Goal: Information Seeking & Learning: Learn about a topic

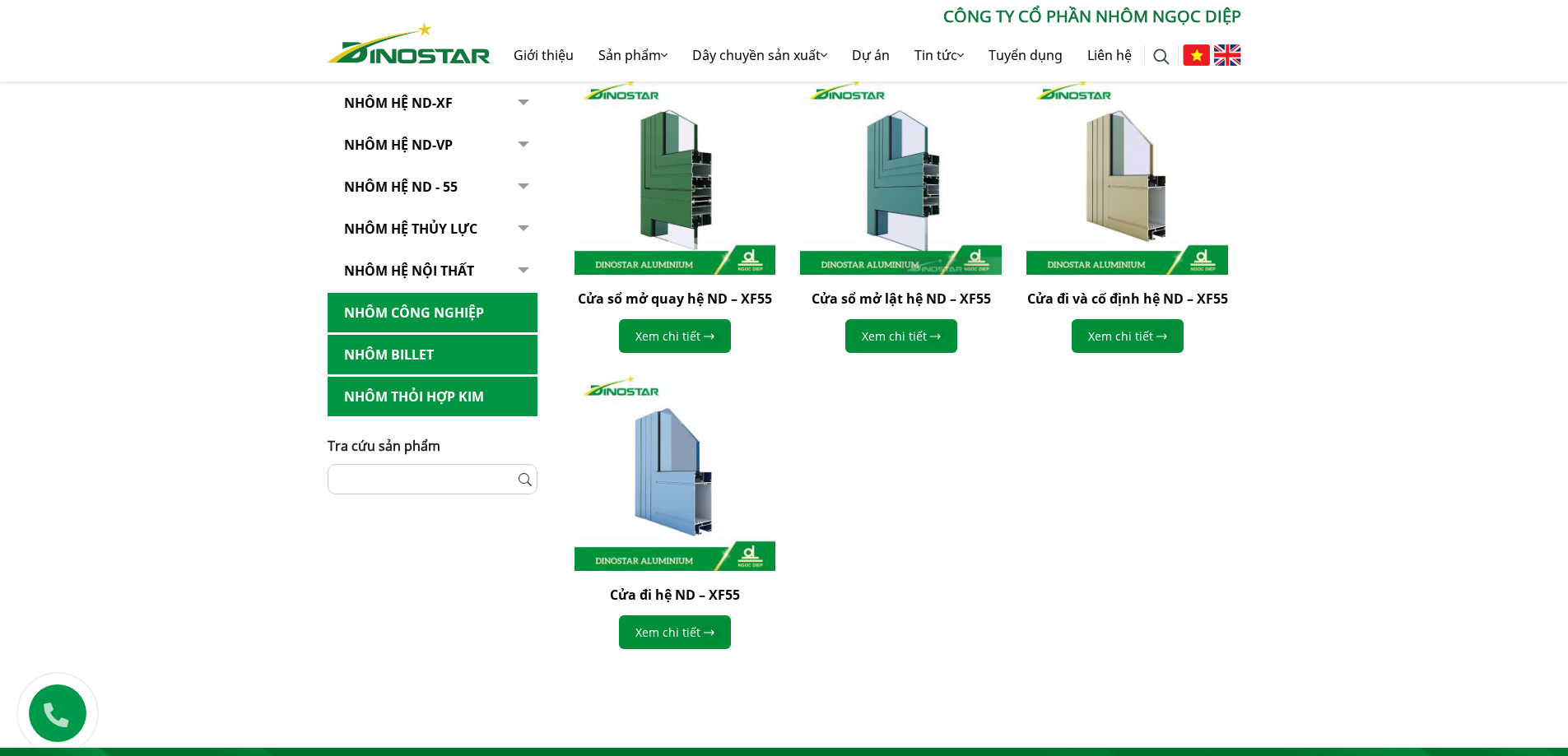
scroll to position [329, 0]
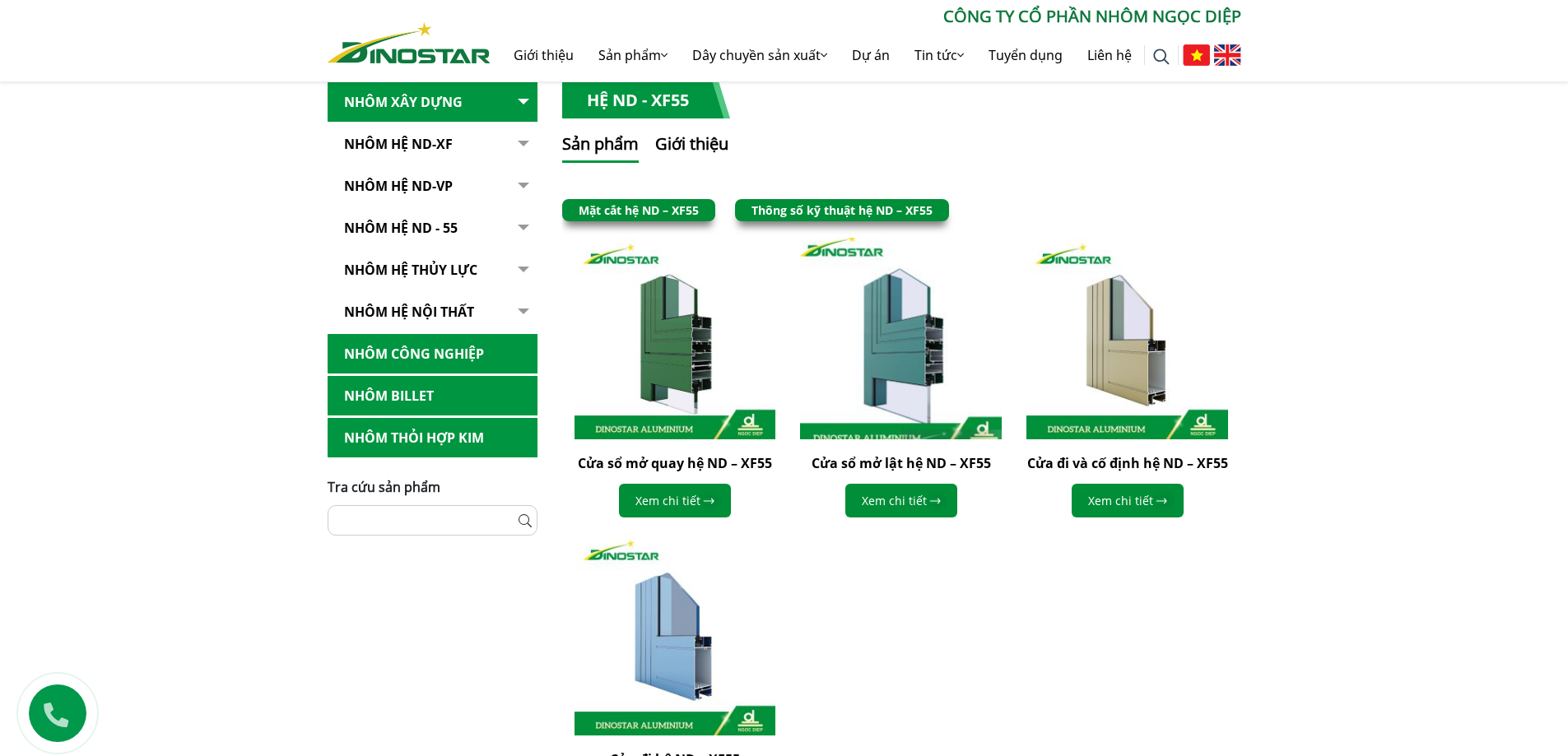
click at [934, 342] on img at bounding box center [901, 339] width 222 height 222
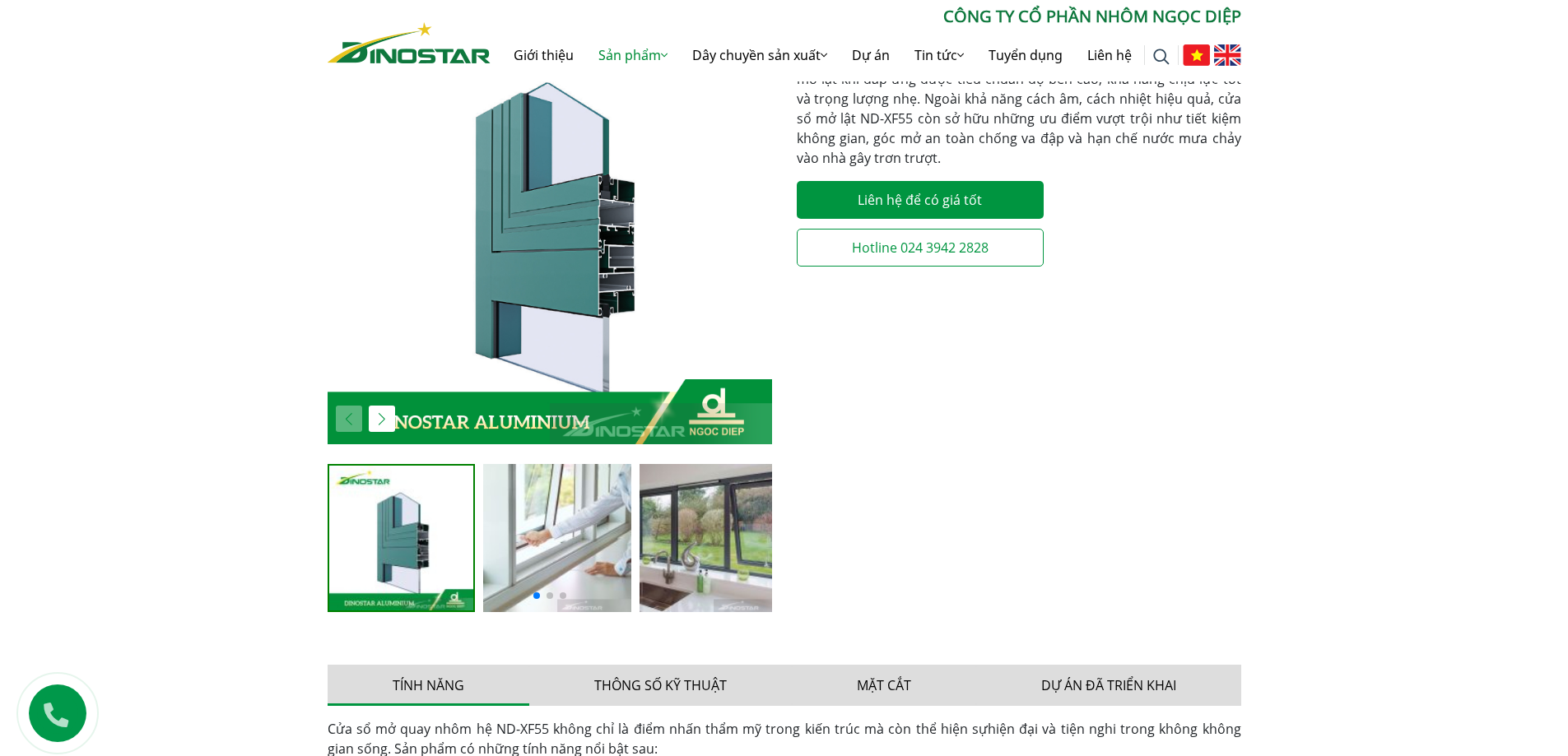
click at [579, 556] on img "2 / 5" at bounding box center [557, 538] width 148 height 148
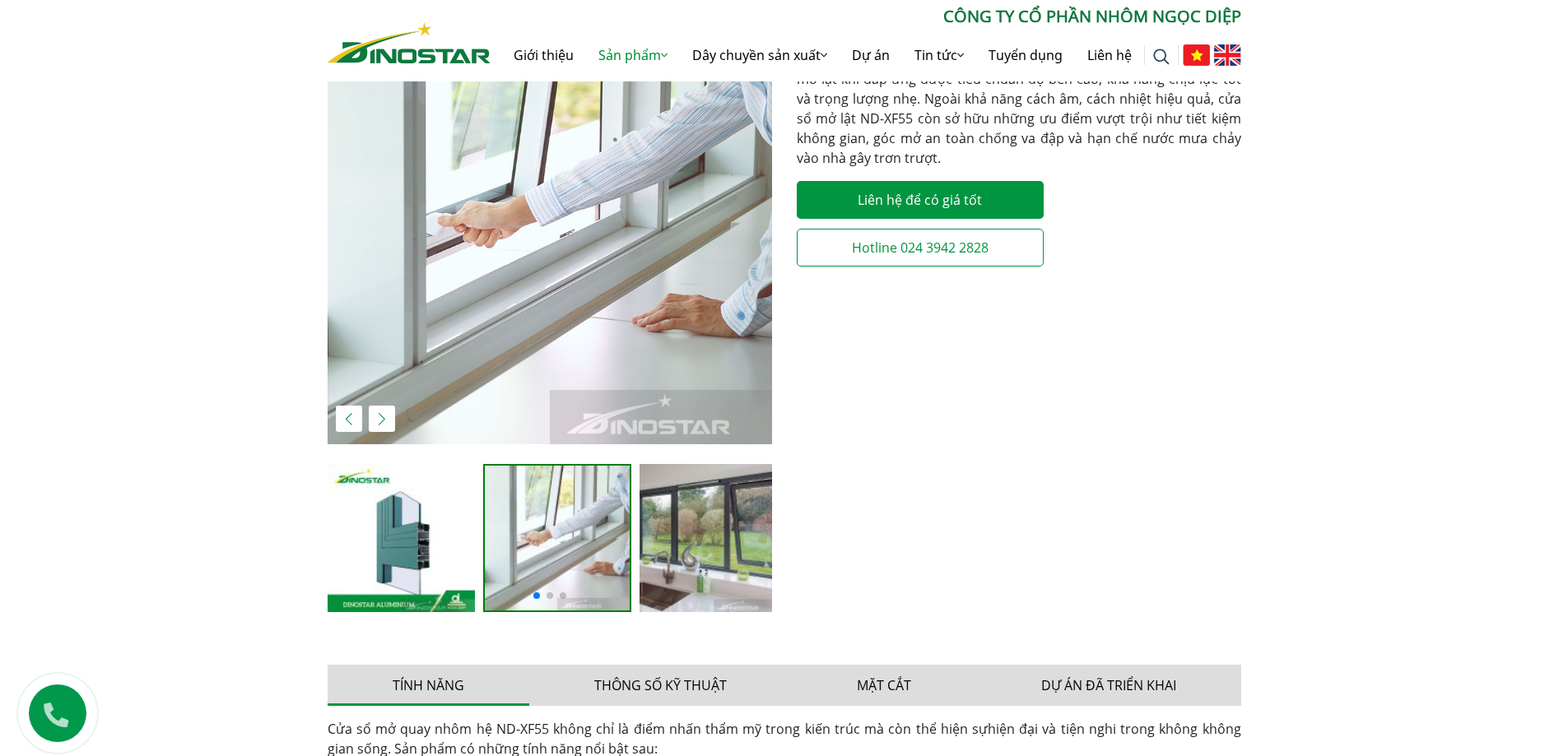
click at [657, 548] on img "3 / 5" at bounding box center [713, 538] width 148 height 148
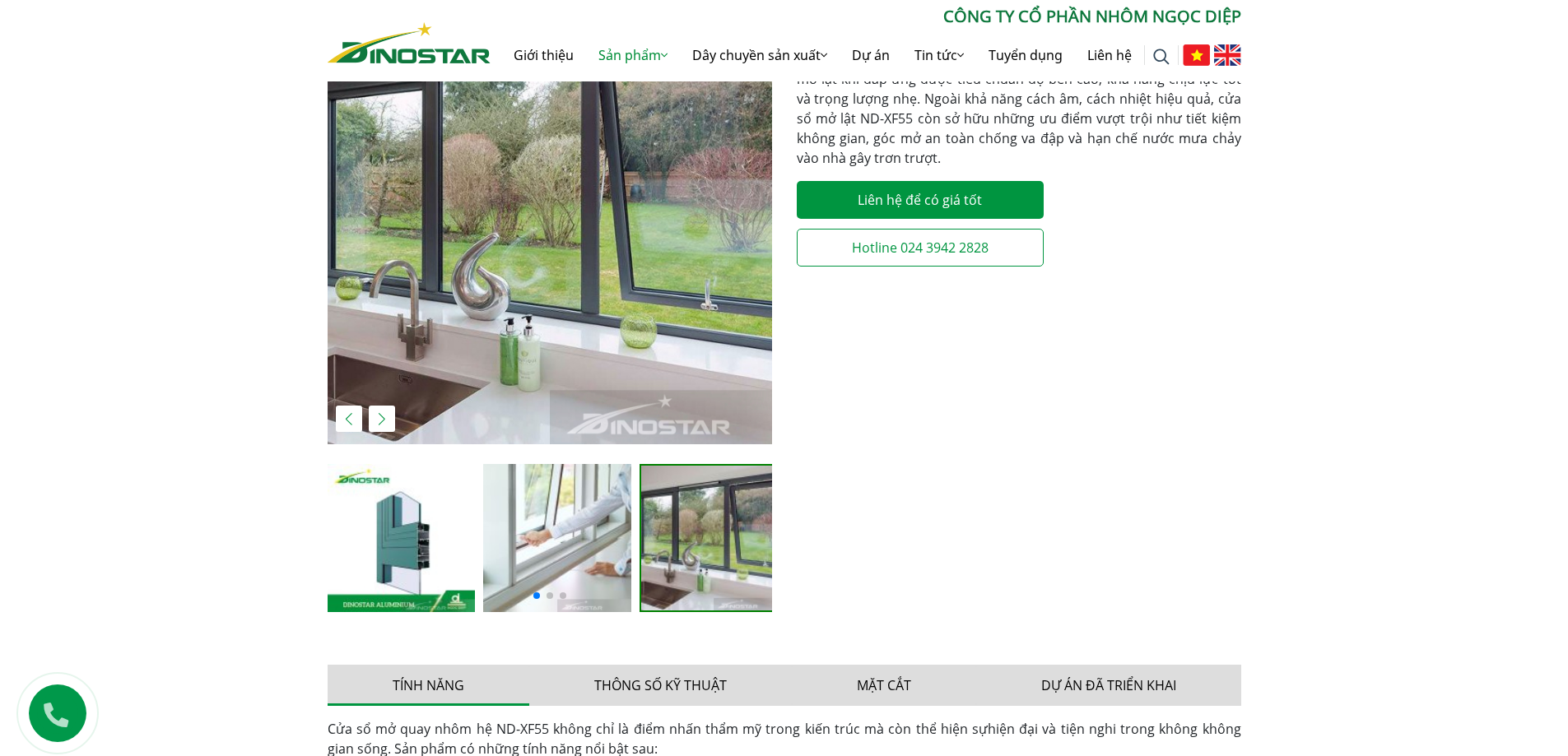
click at [562, 540] on img "2 / 5" at bounding box center [557, 538] width 148 height 148
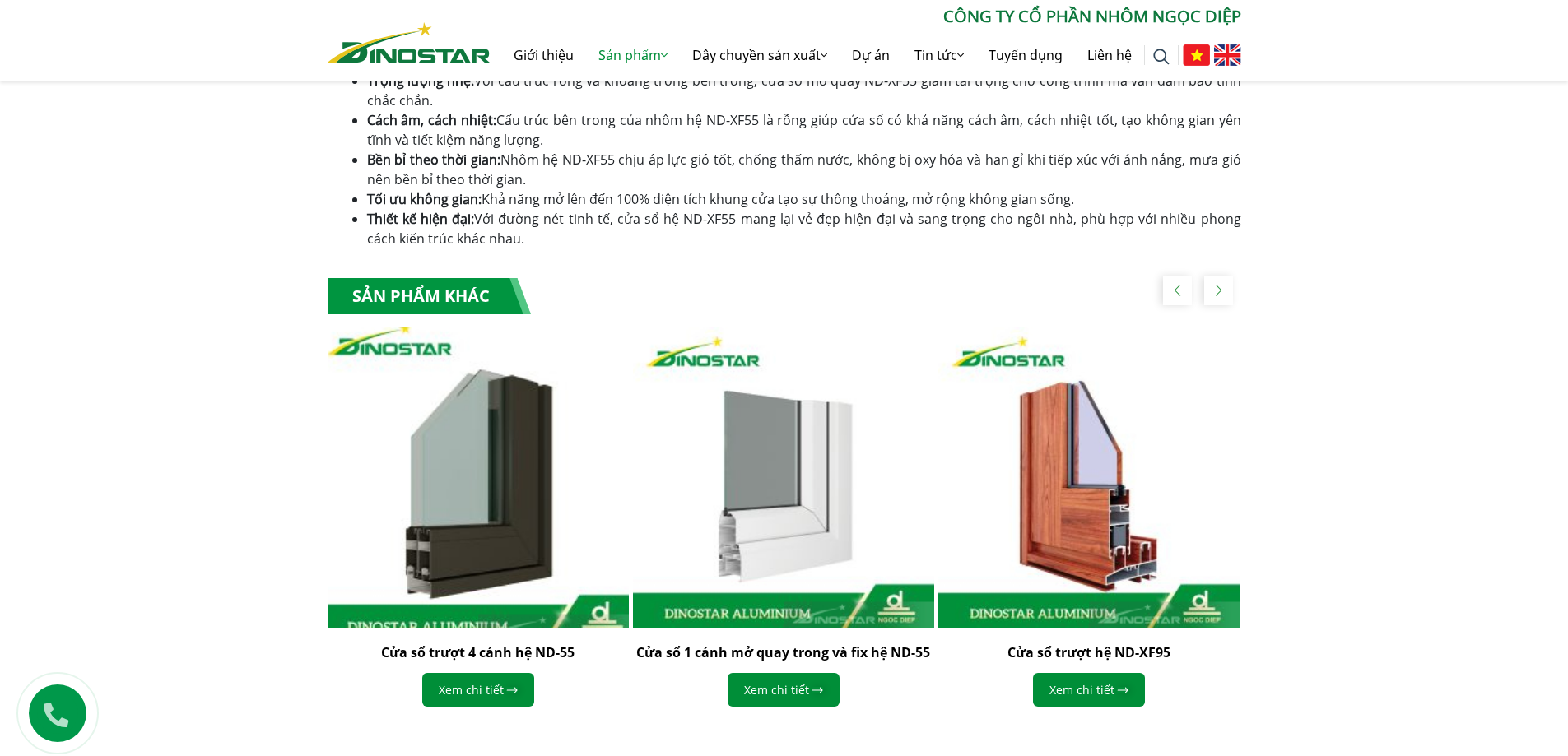
scroll to position [905, 0]
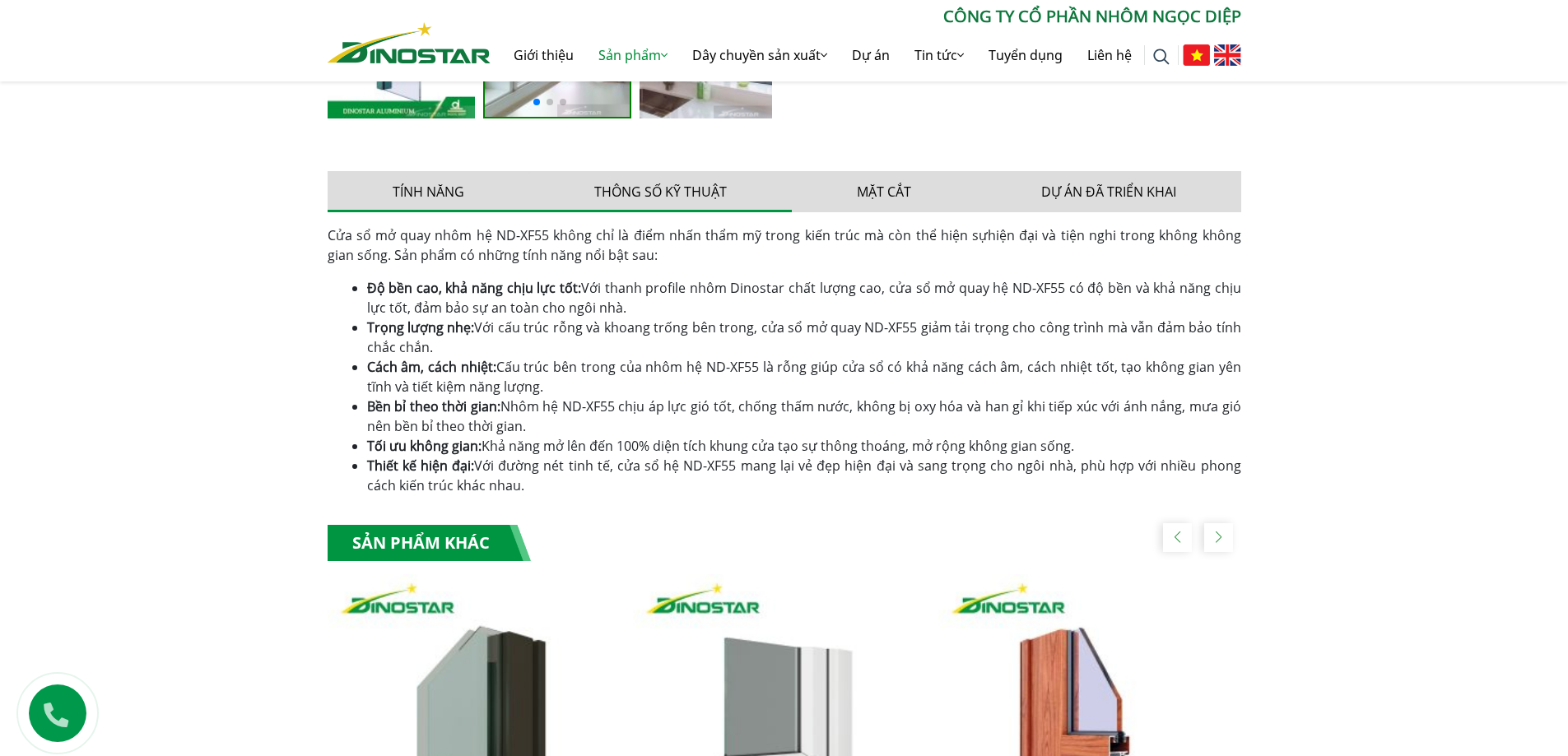
click at [714, 186] on button "Thông số kỹ thuật" at bounding box center [660, 191] width 263 height 41
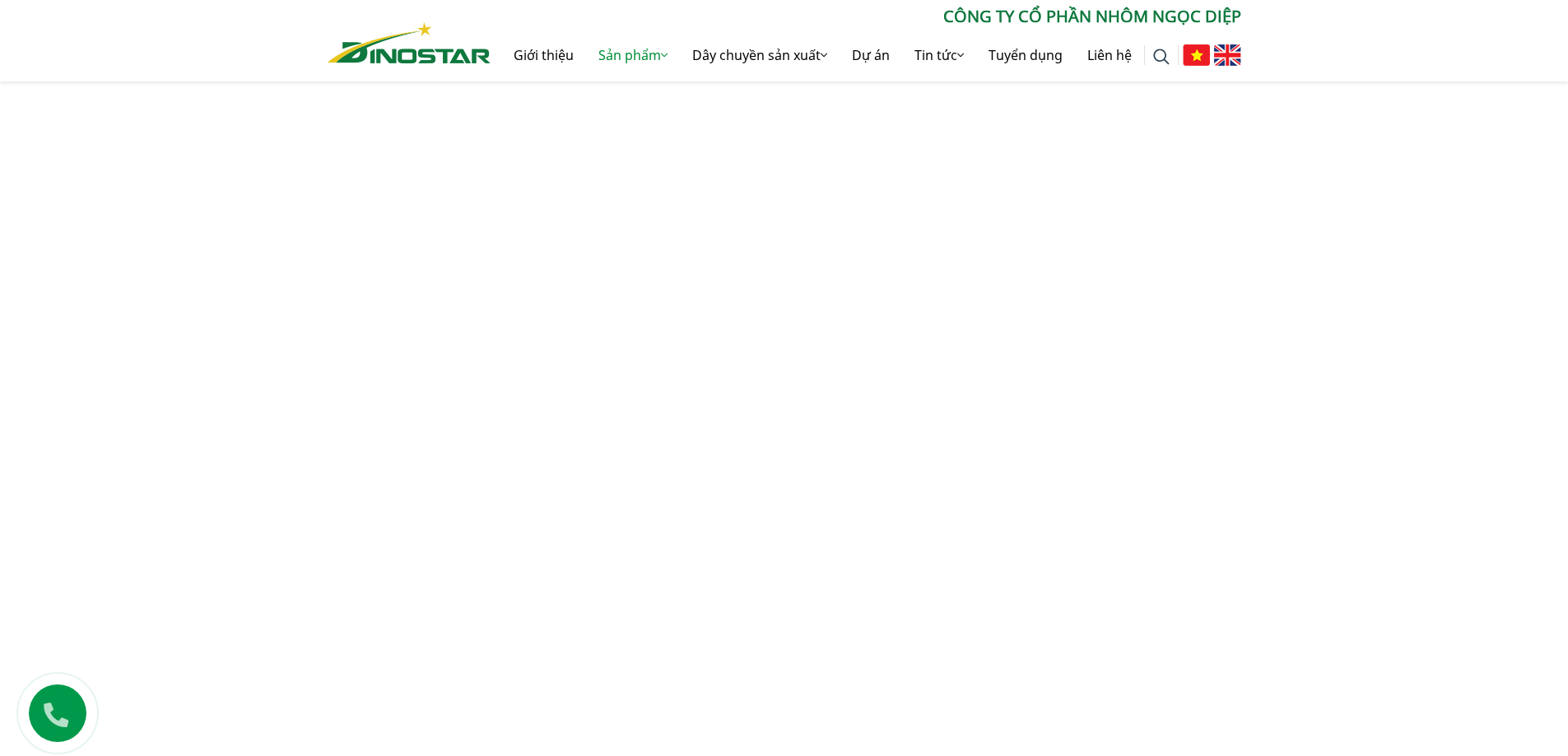
scroll to position [987, 0]
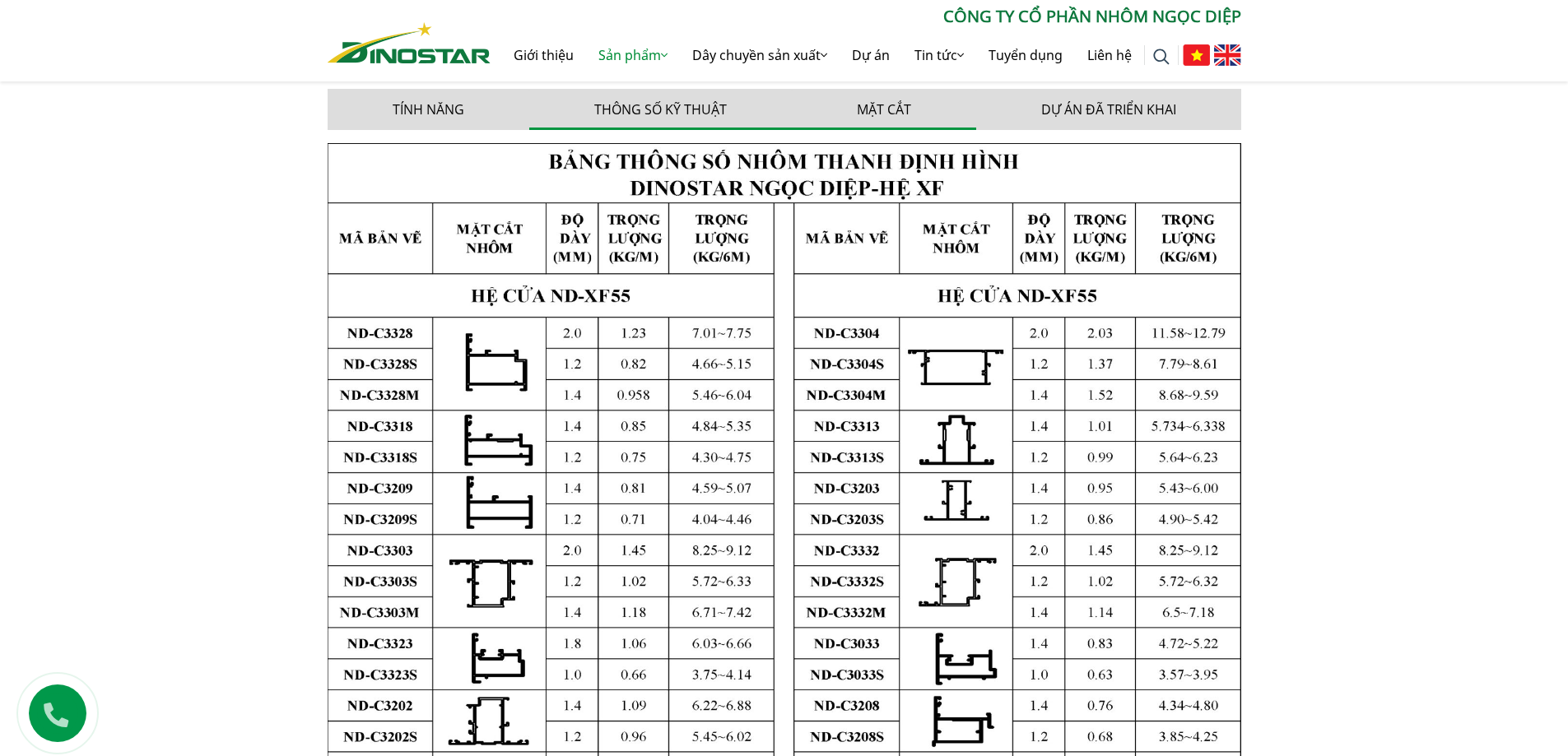
click at [897, 101] on button "Mặt cắt" at bounding box center [883, 109] width 184 height 41
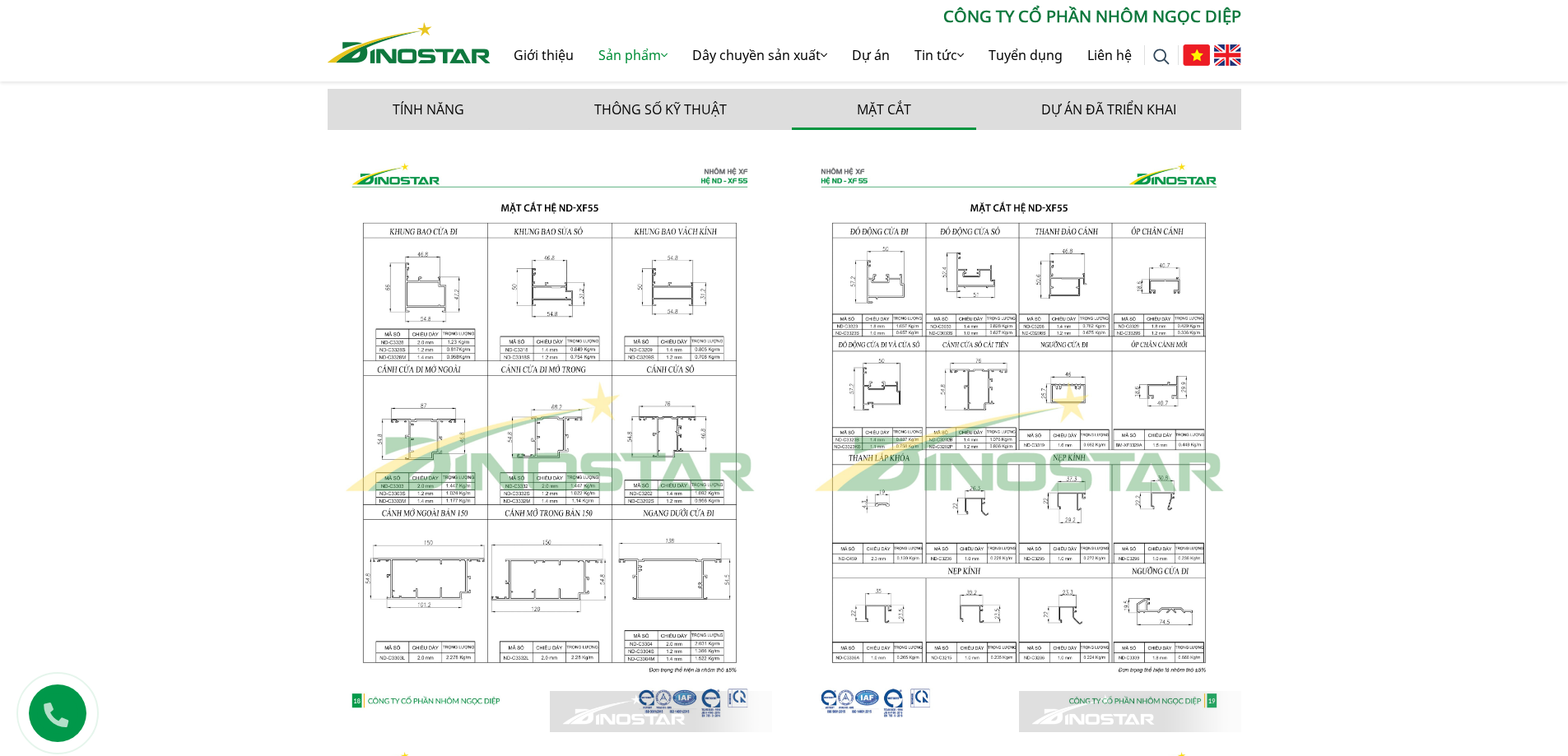
click at [530, 311] on img at bounding box center [549, 438] width 444 height 590
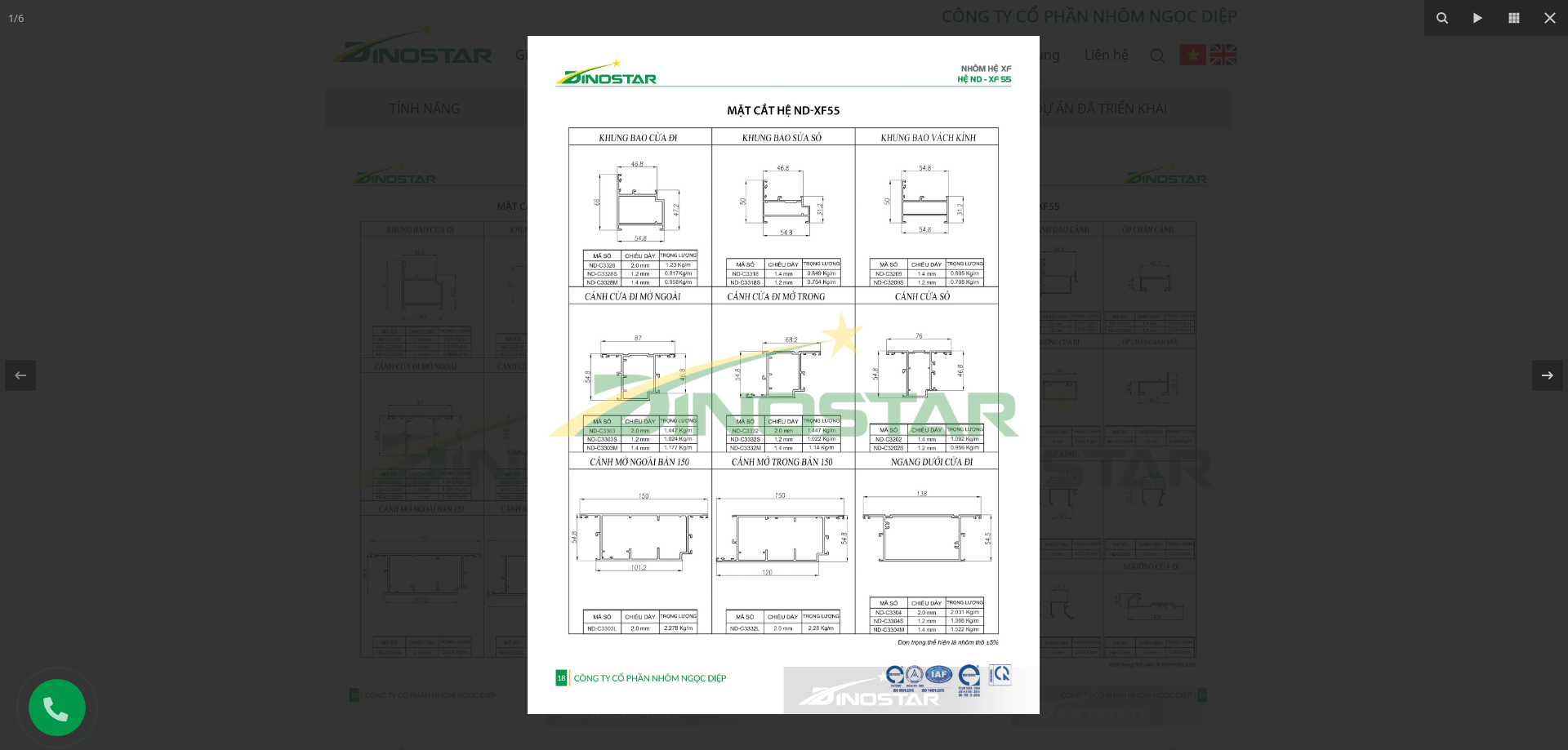
click at [704, 244] on img at bounding box center [784, 375] width 512 height 679
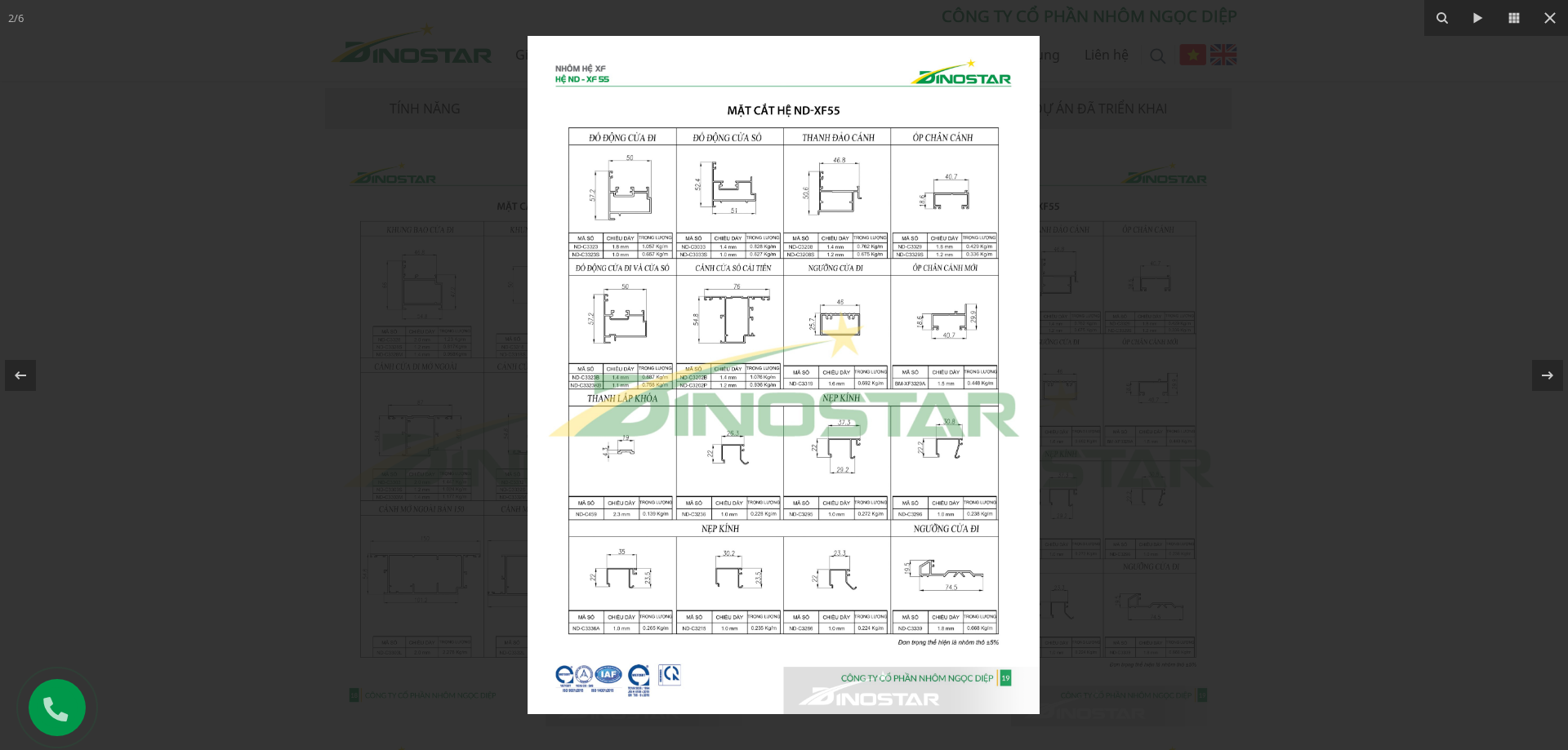
click at [701, 245] on img at bounding box center [784, 375] width 512 height 679
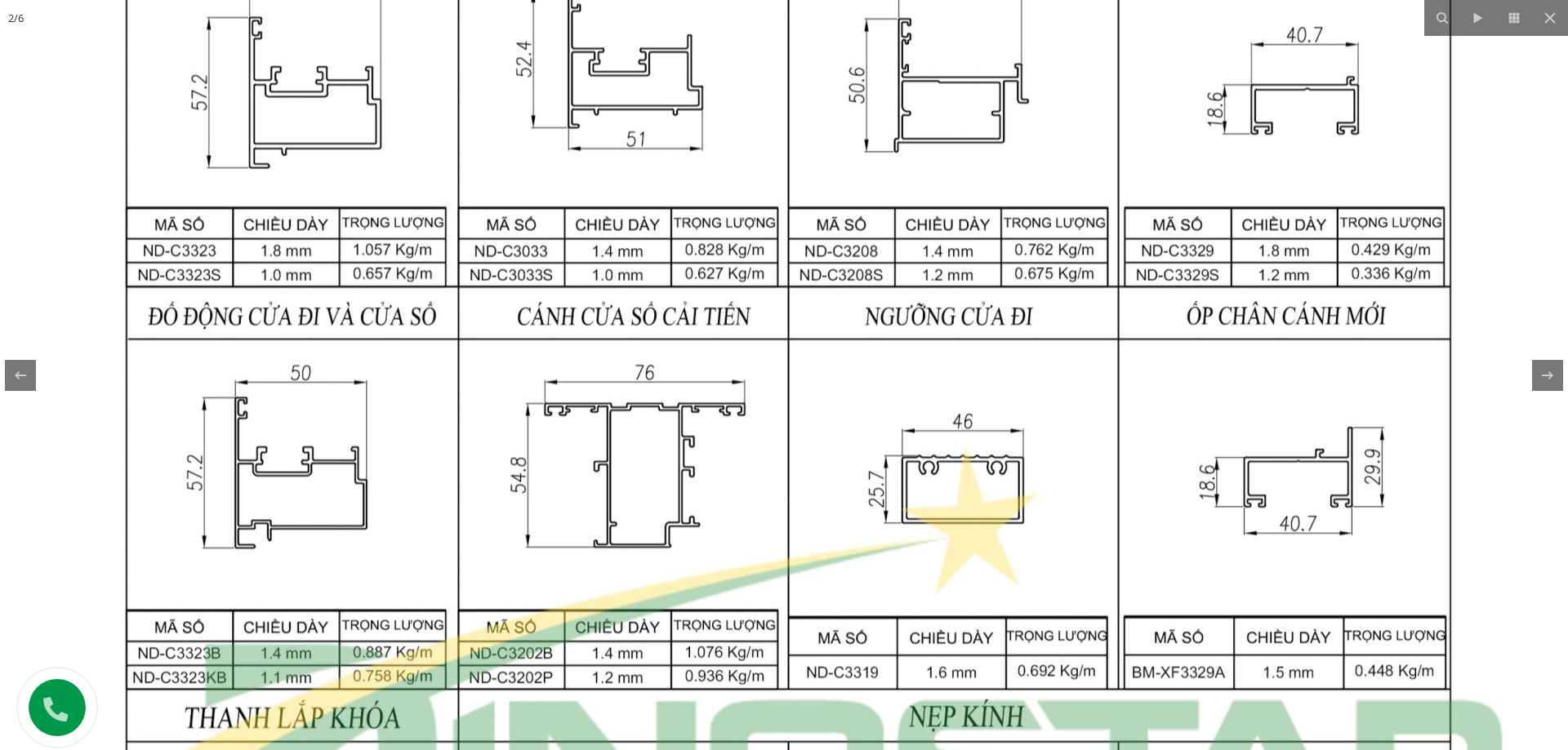
click at [698, 248] on img at bounding box center [788, 646] width 1577 height 2091
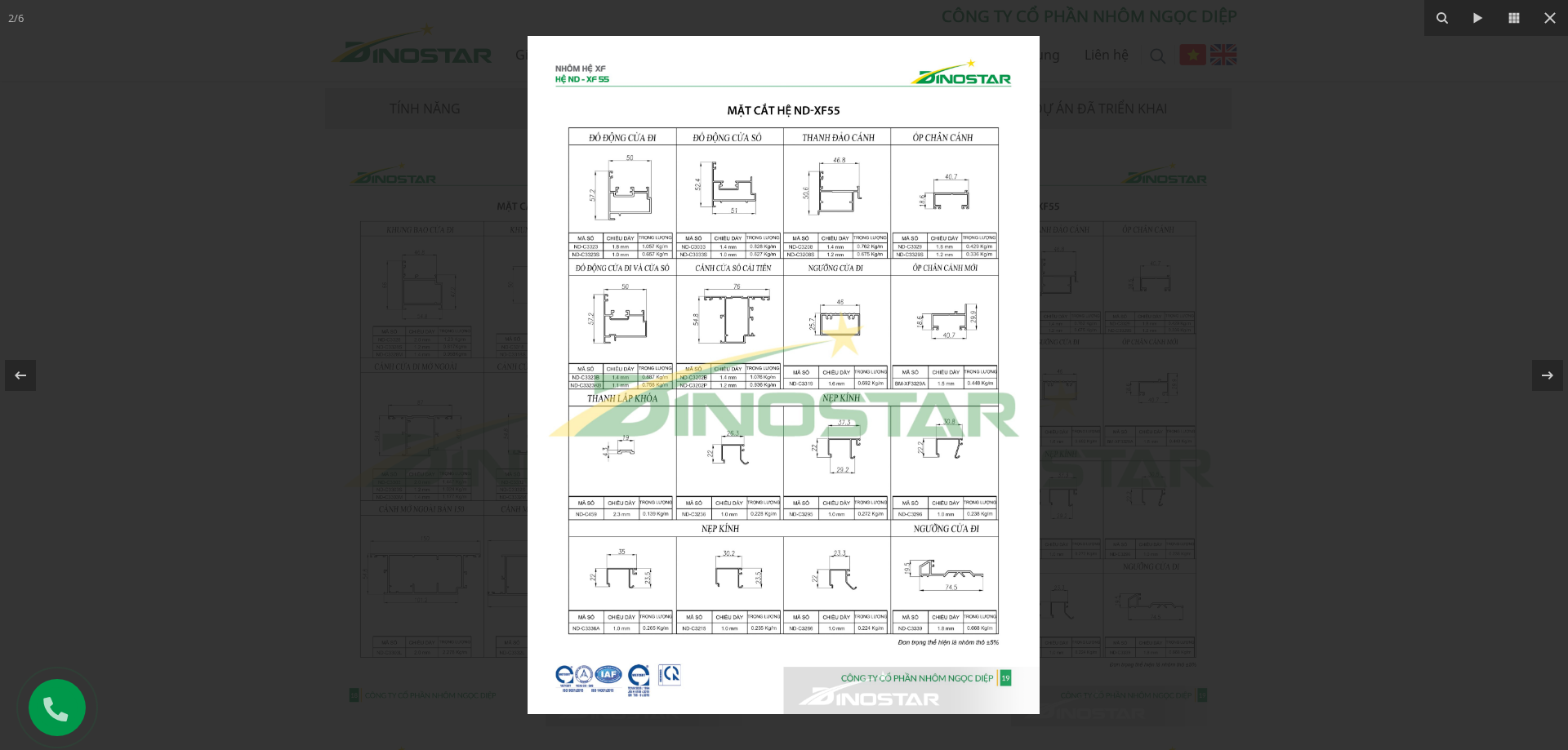
click at [1279, 348] on div at bounding box center [784, 375] width 1568 height 750
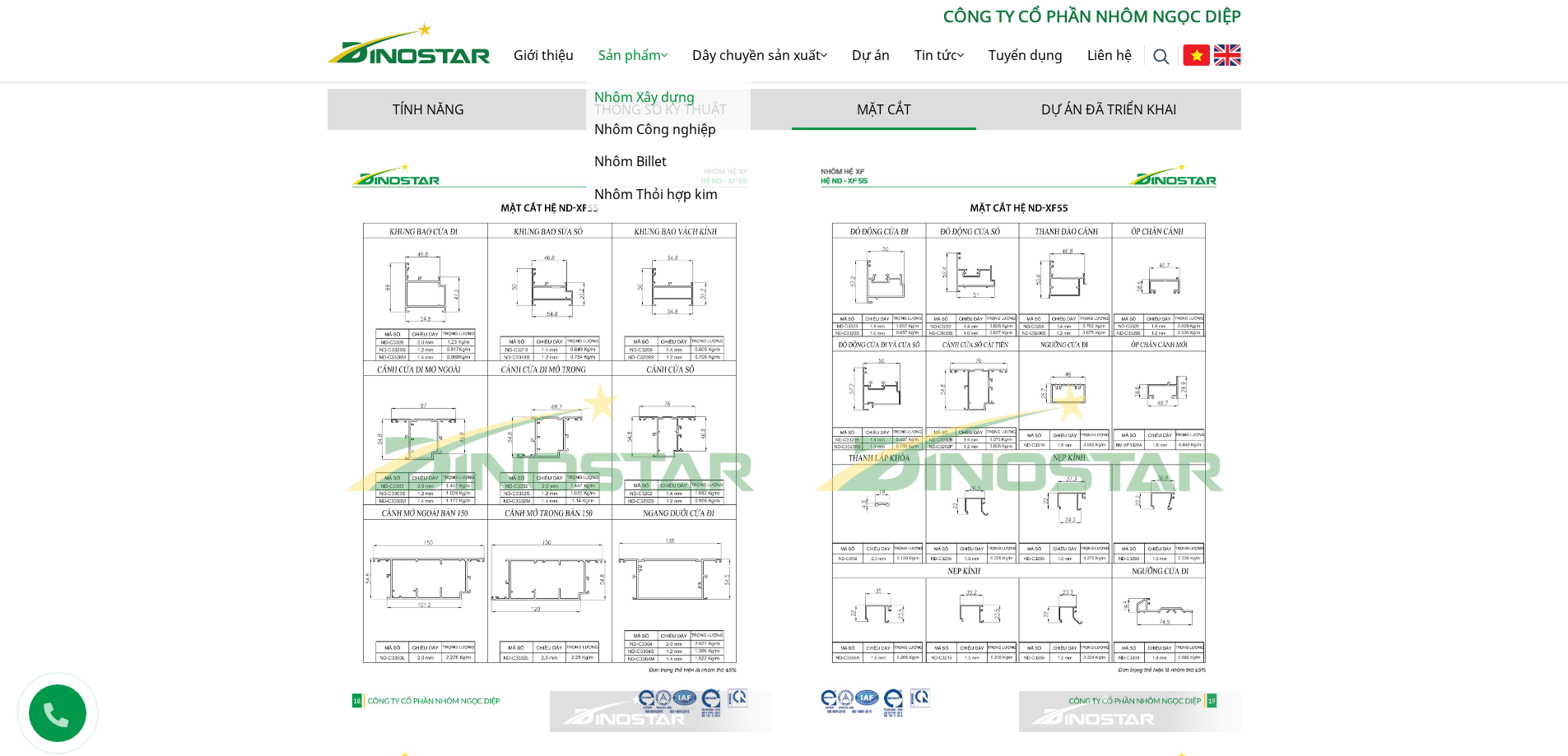
click at [621, 91] on link "Nhôm Xây dựng" at bounding box center [668, 97] width 164 height 32
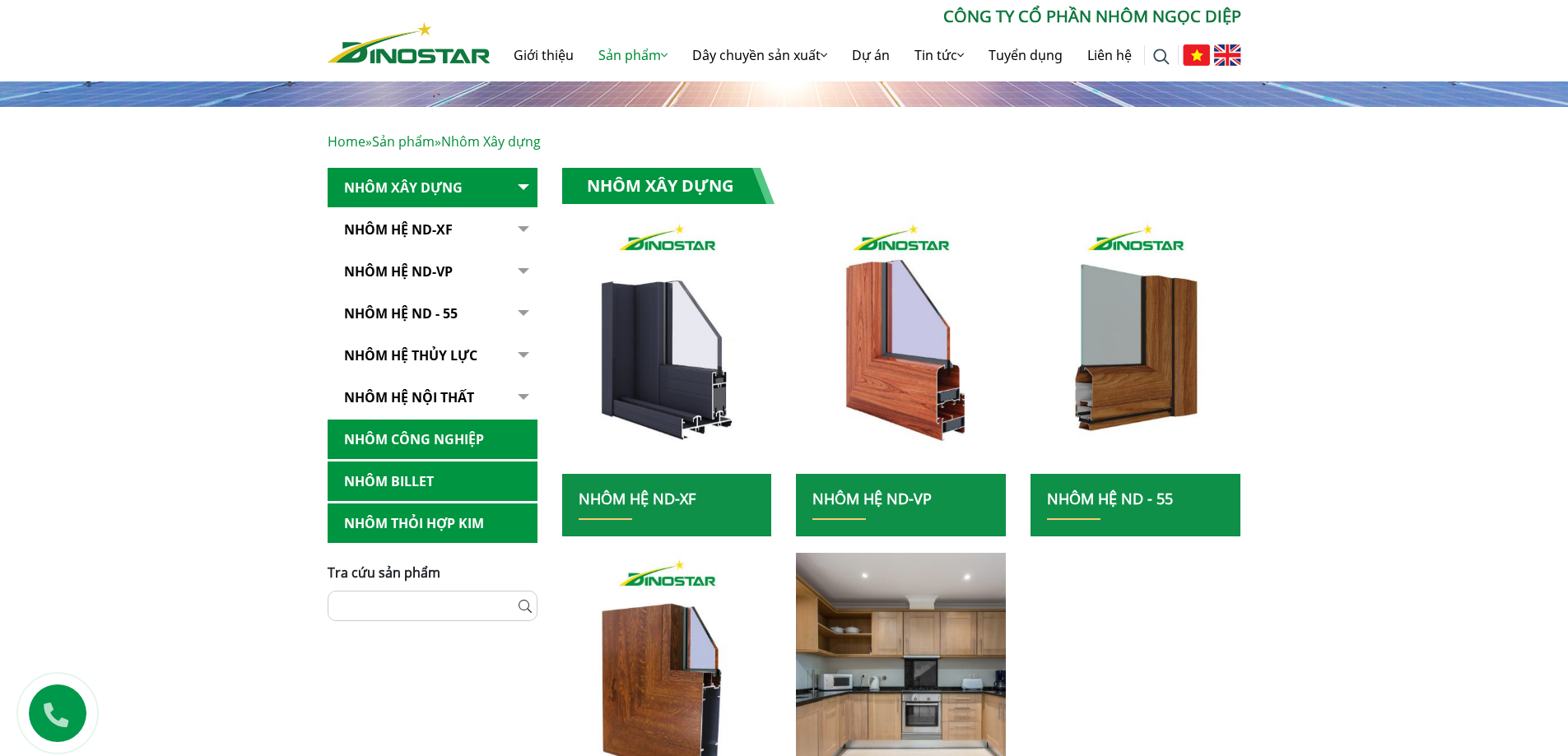
click at [385, 312] on link "NHÔM HỆ ND - 55" at bounding box center [433, 313] width 210 height 40
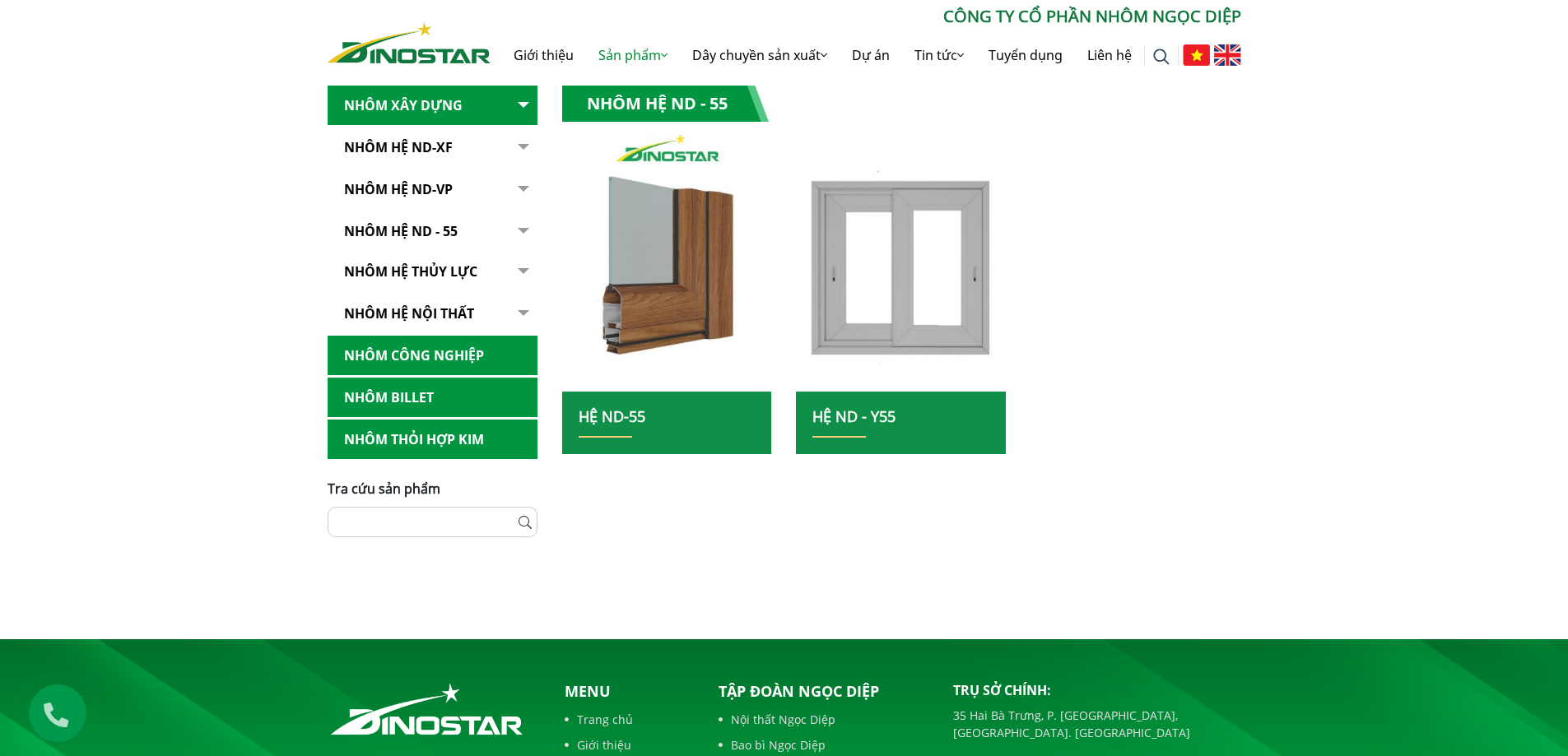
click at [652, 282] on img at bounding box center [666, 264] width 225 height 275
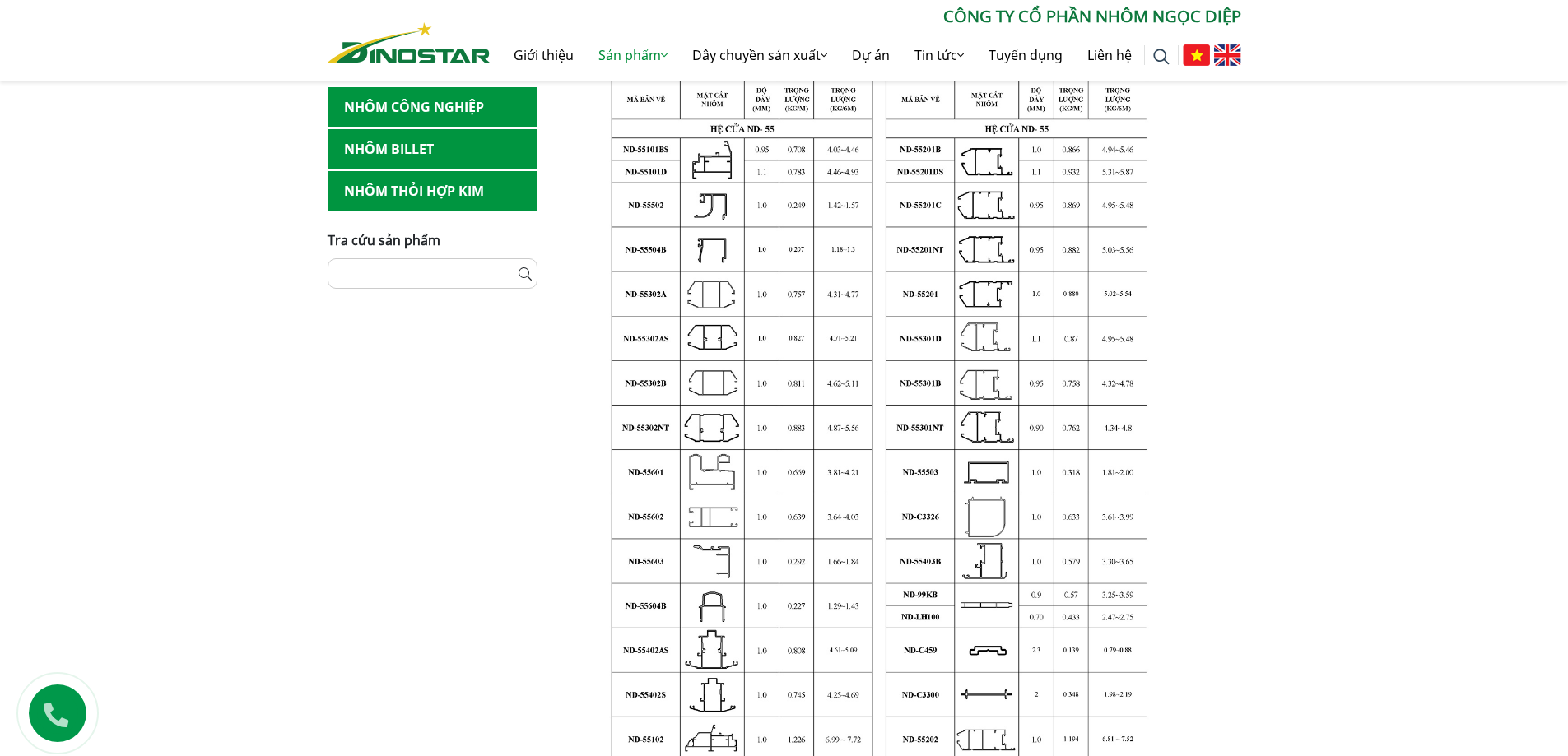
scroll to position [329, 0]
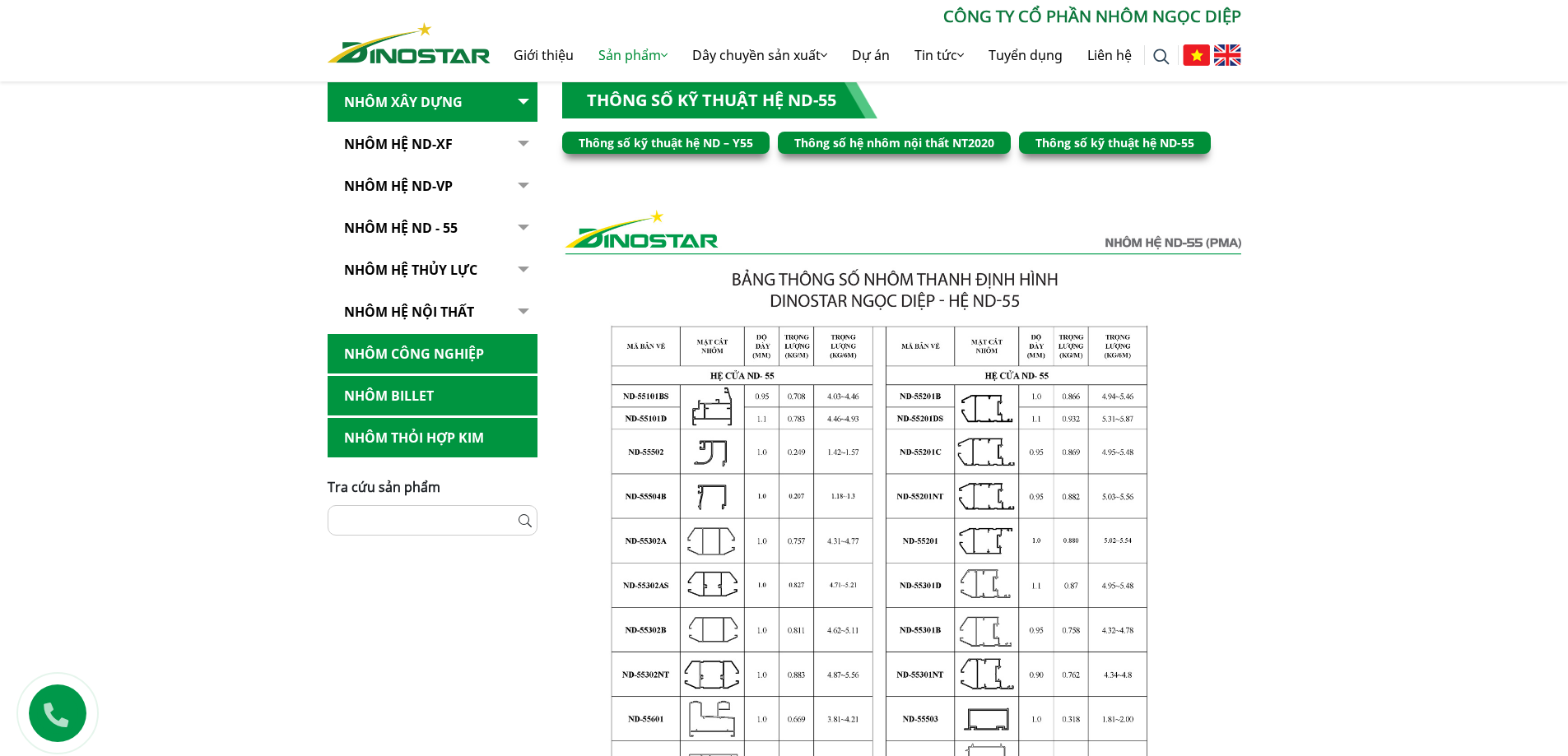
click at [435, 187] on link "Nhôm Hệ ND-VP" at bounding box center [433, 186] width 210 height 40
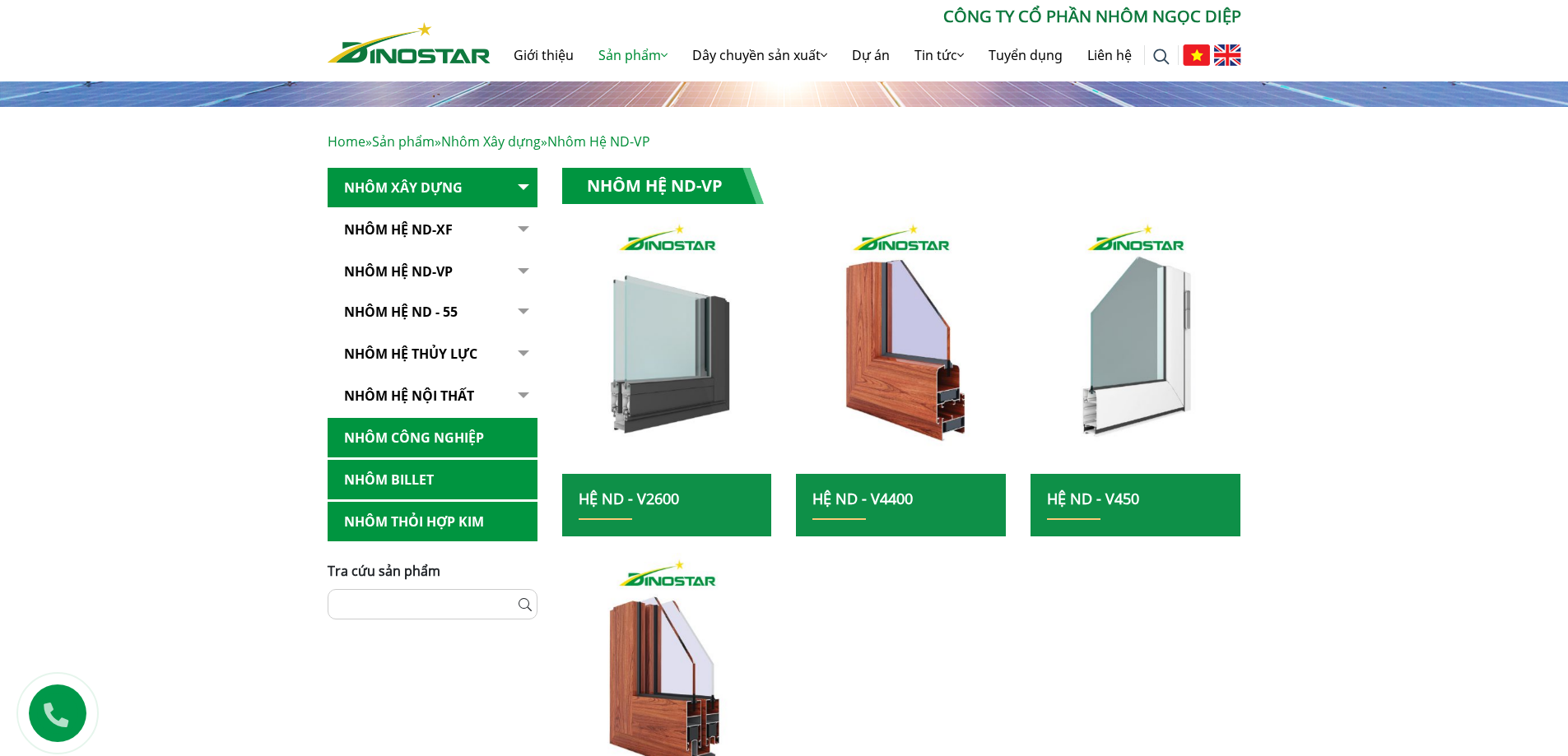
scroll to position [329, 0]
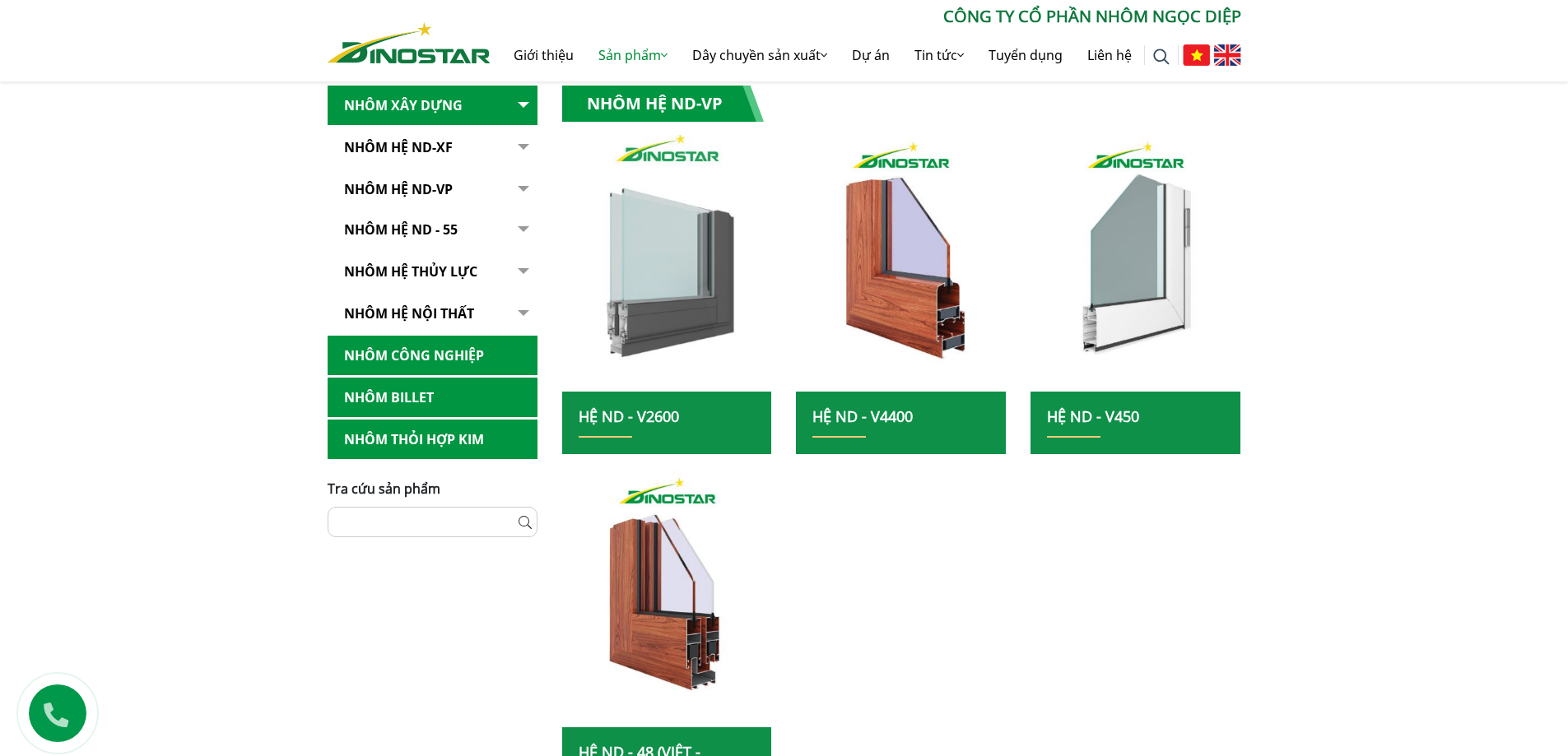
click at [674, 284] on img at bounding box center [666, 264] width 225 height 275
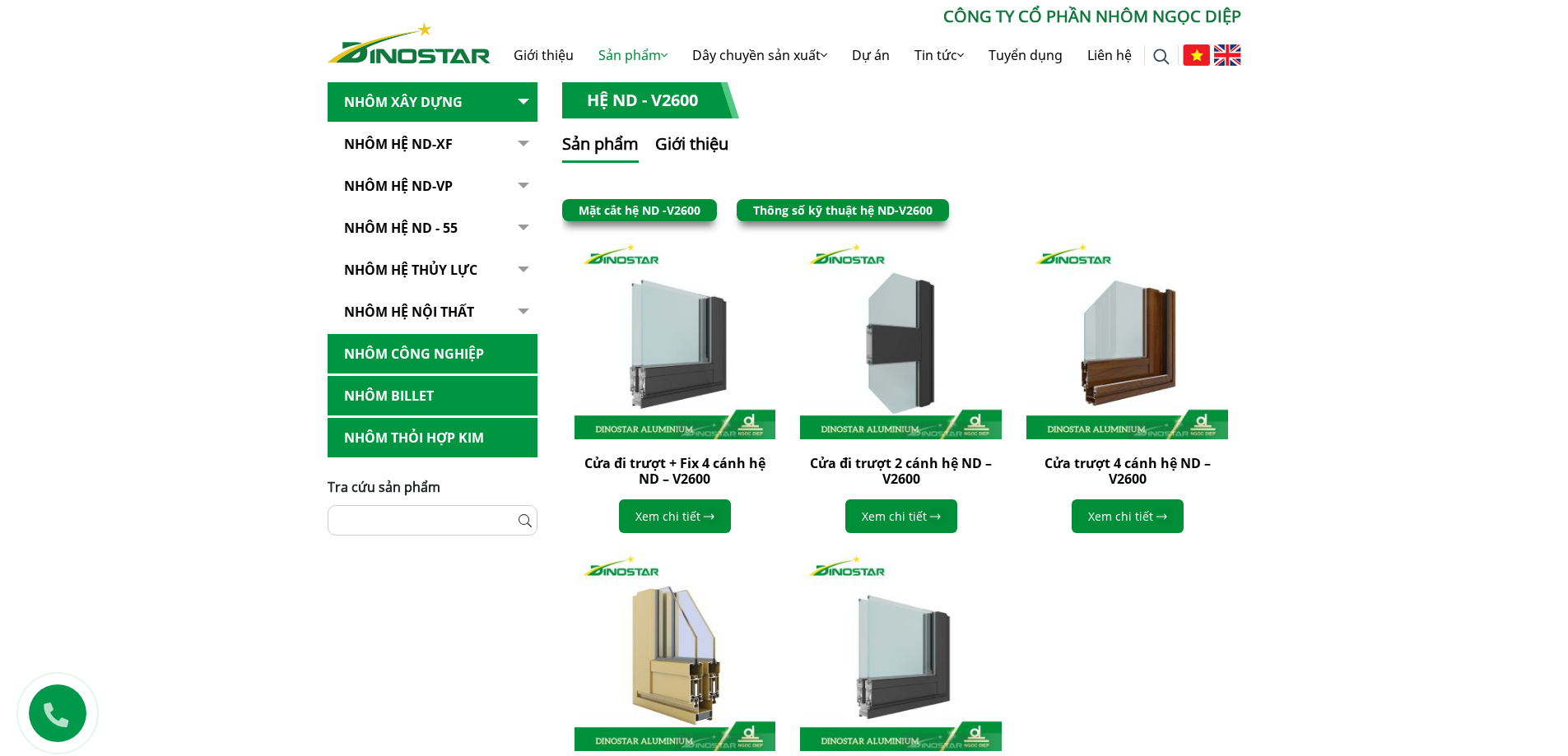
scroll to position [576, 0]
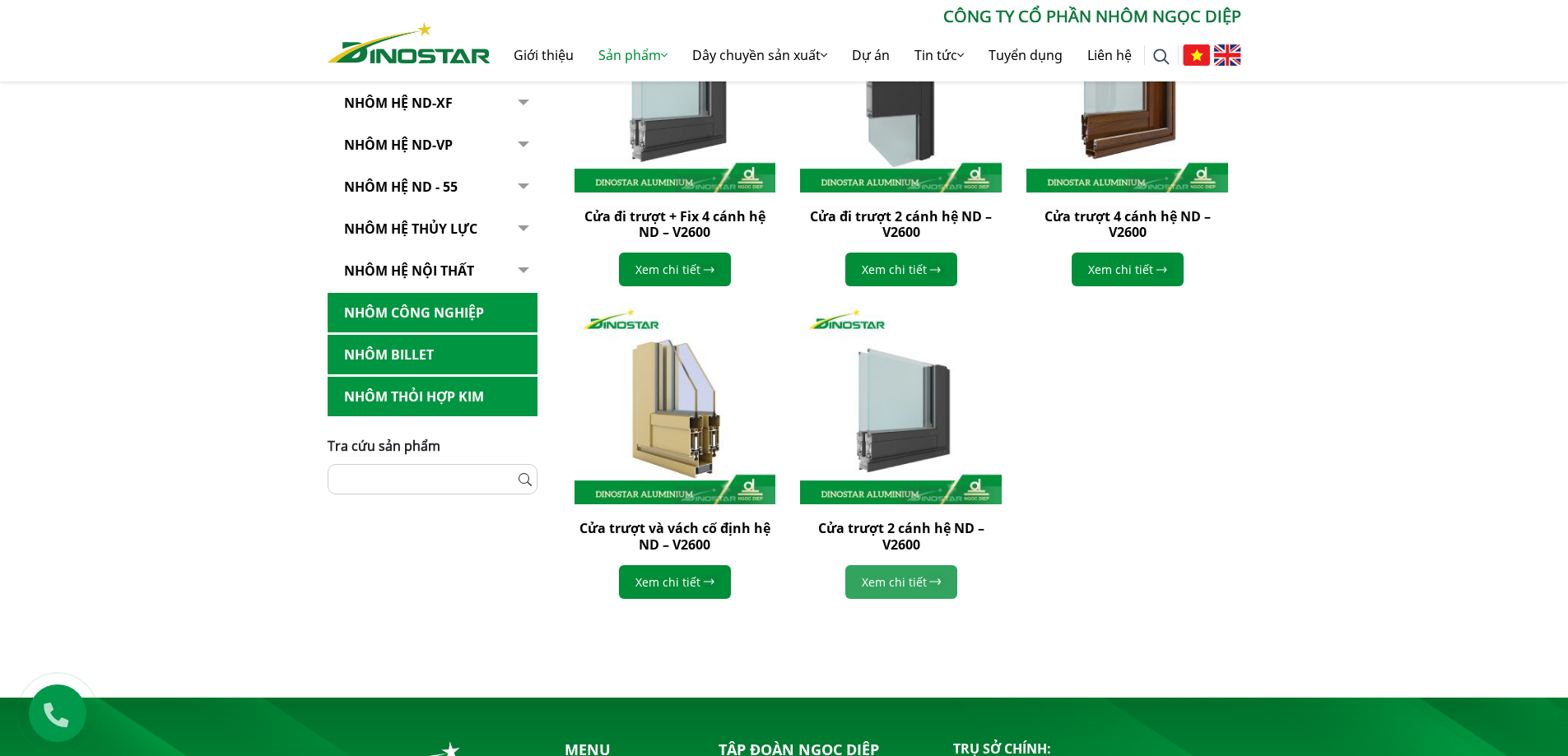
click at [916, 584] on link "Xem chi tiết" at bounding box center [900, 582] width 112 height 33
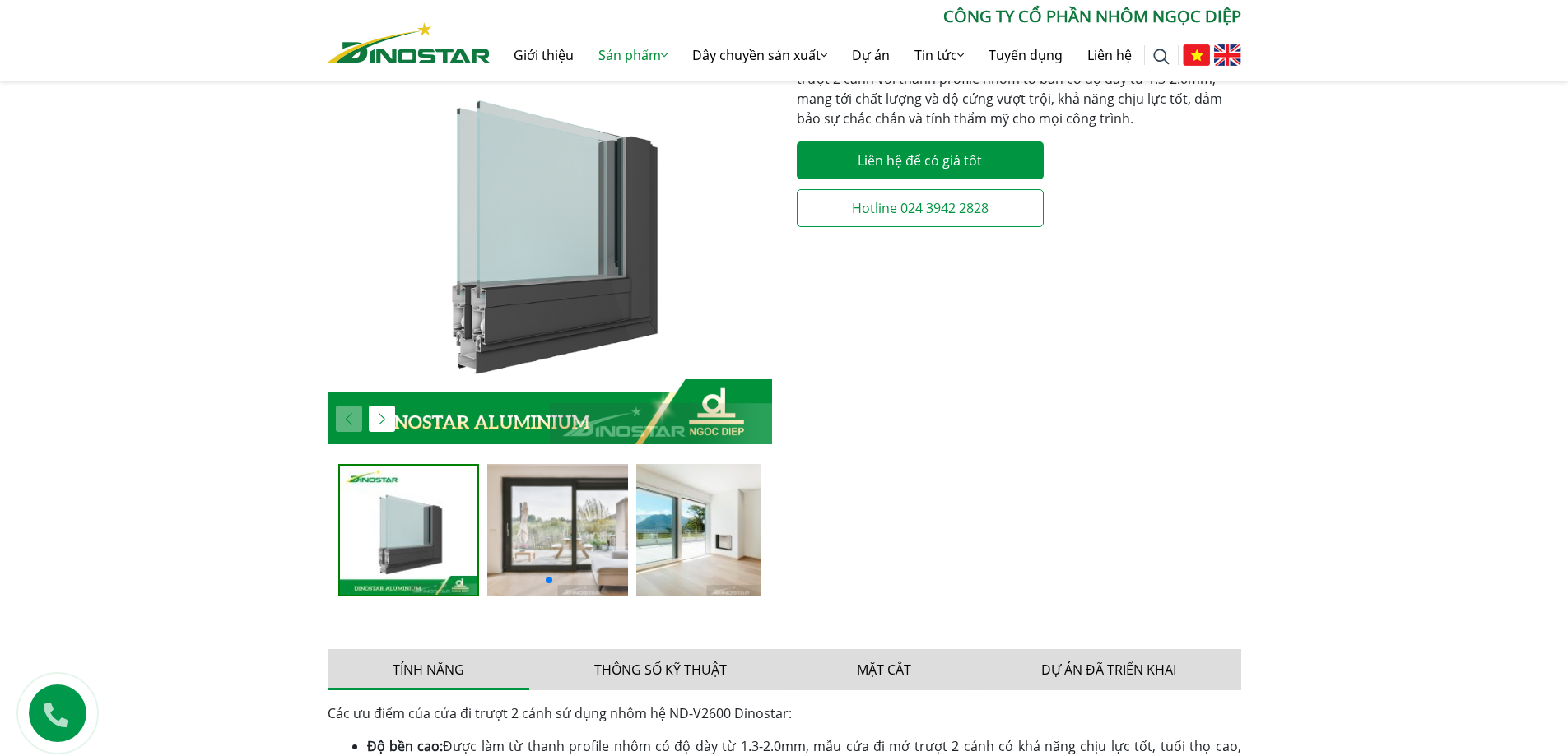
scroll to position [164, 0]
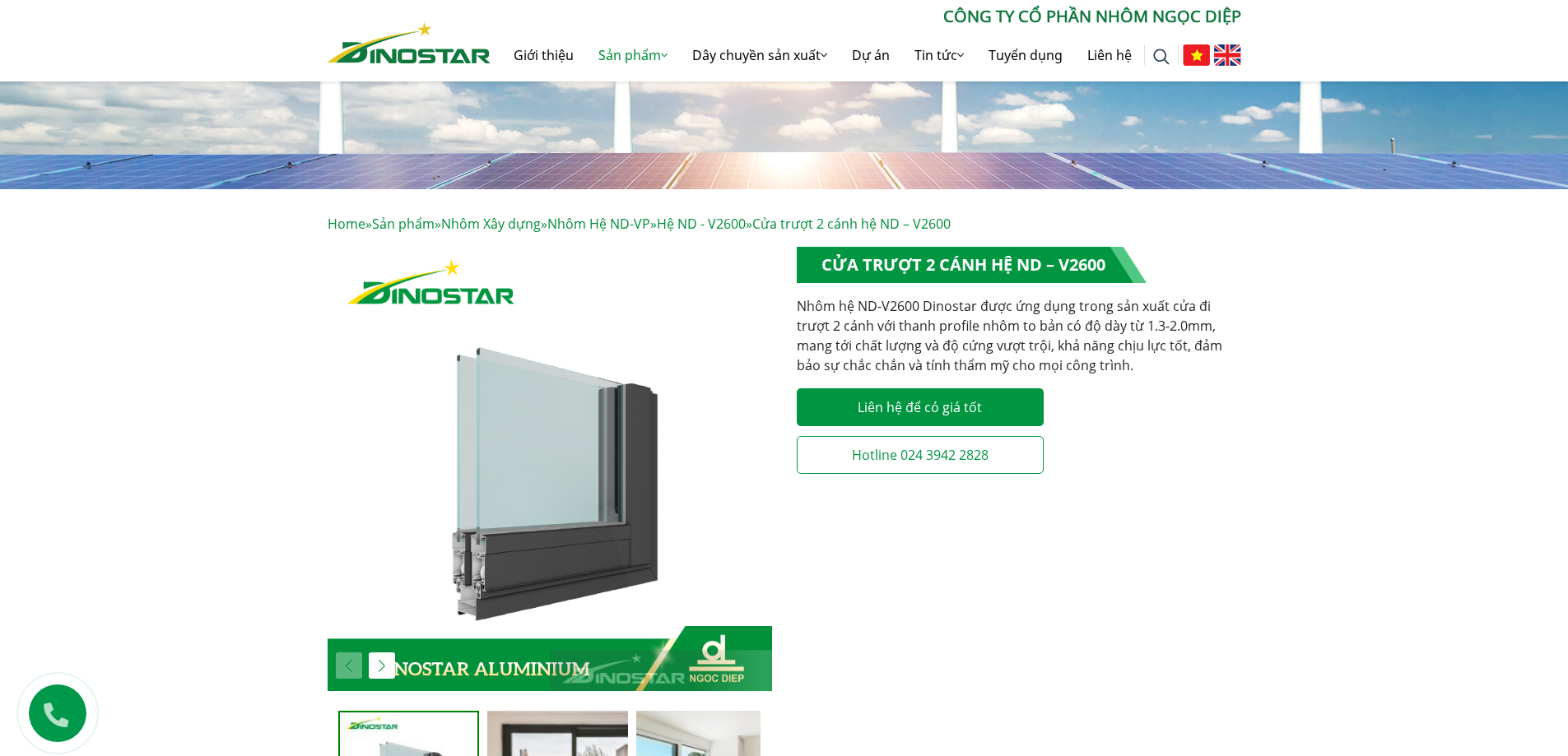
click at [499, 466] on img "1 / 3" at bounding box center [549, 468] width 444 height 444
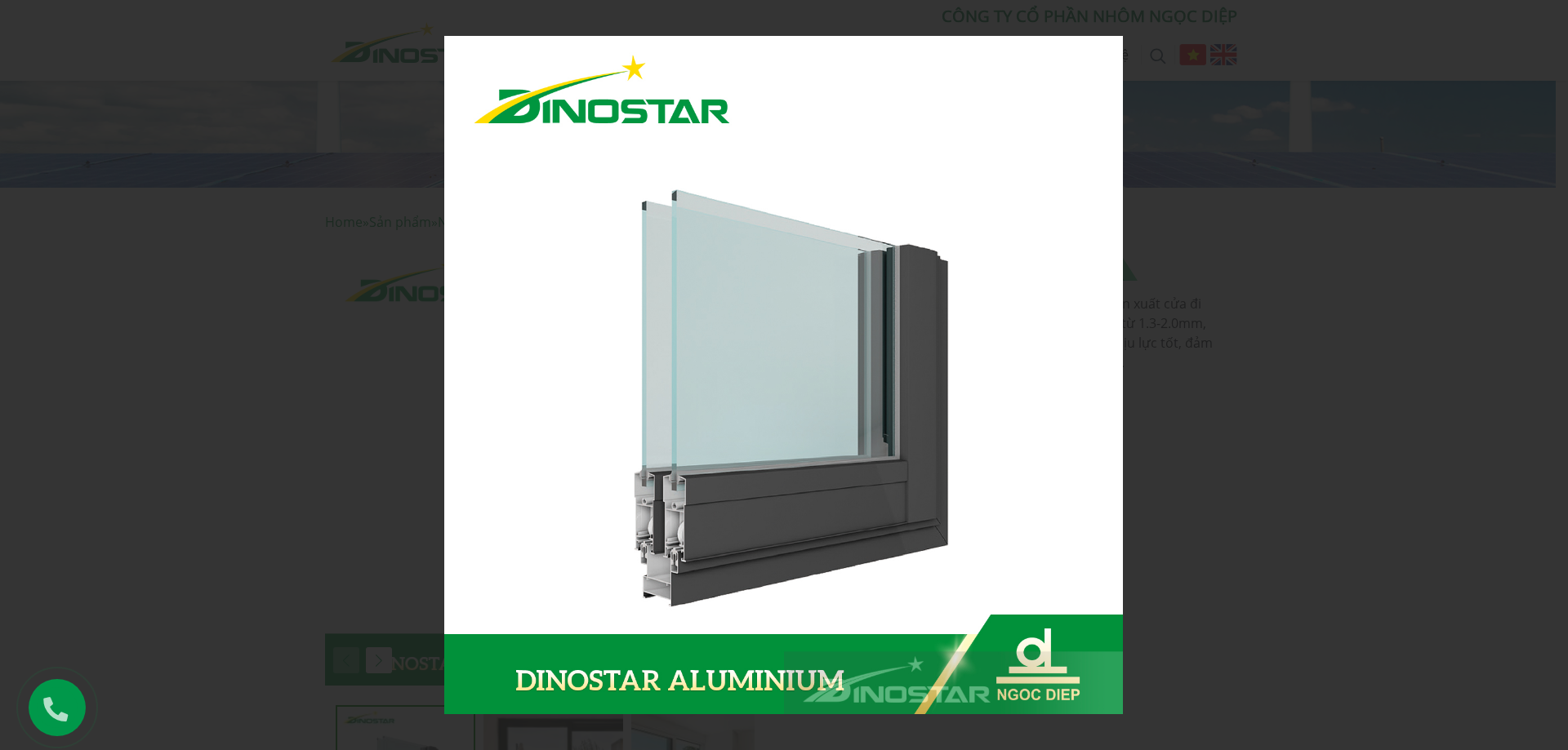
click at [1282, 374] on div at bounding box center [784, 375] width 1568 height 750
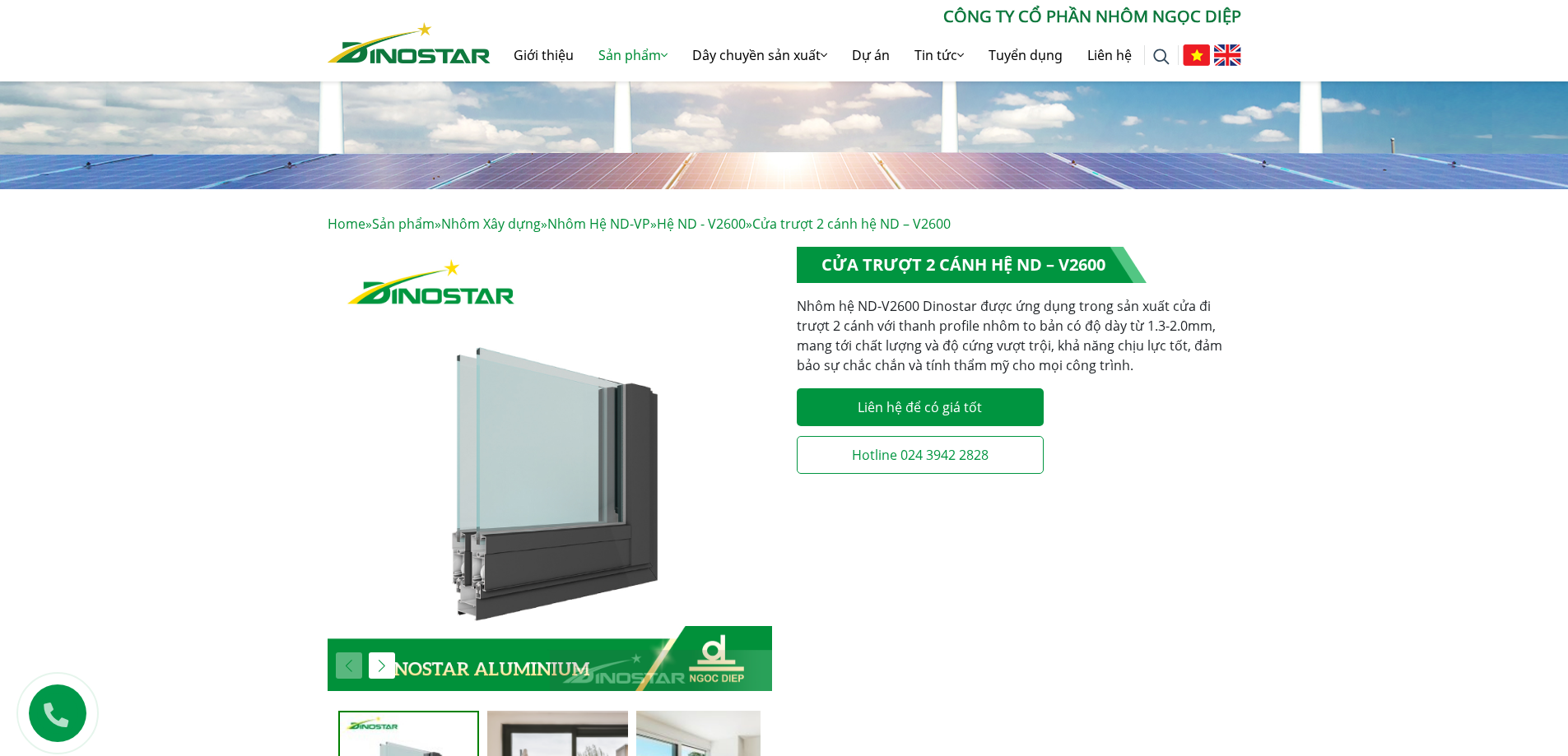
scroll to position [576, 0]
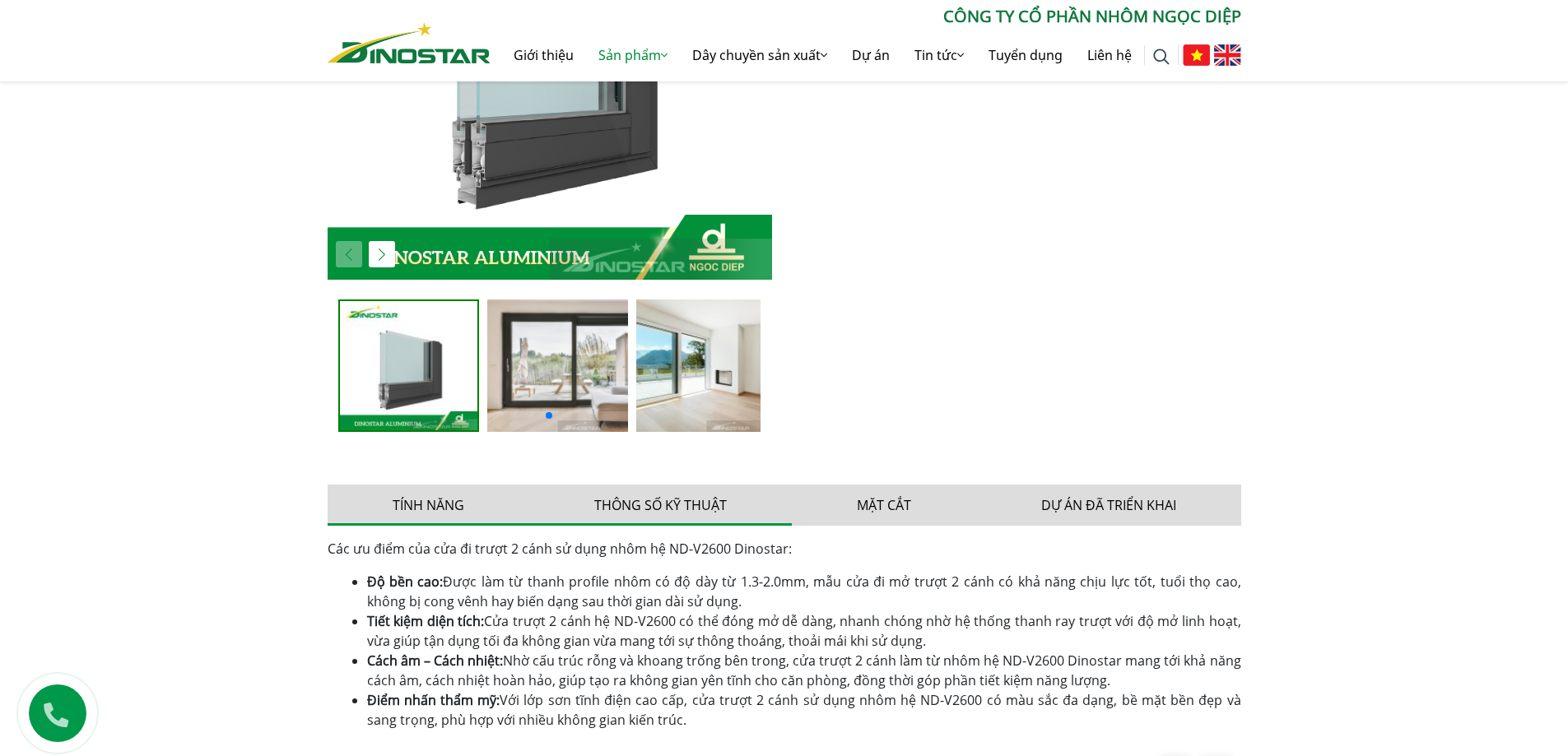
click at [656, 501] on button "Thông số kỹ thuật" at bounding box center [660, 505] width 263 height 41
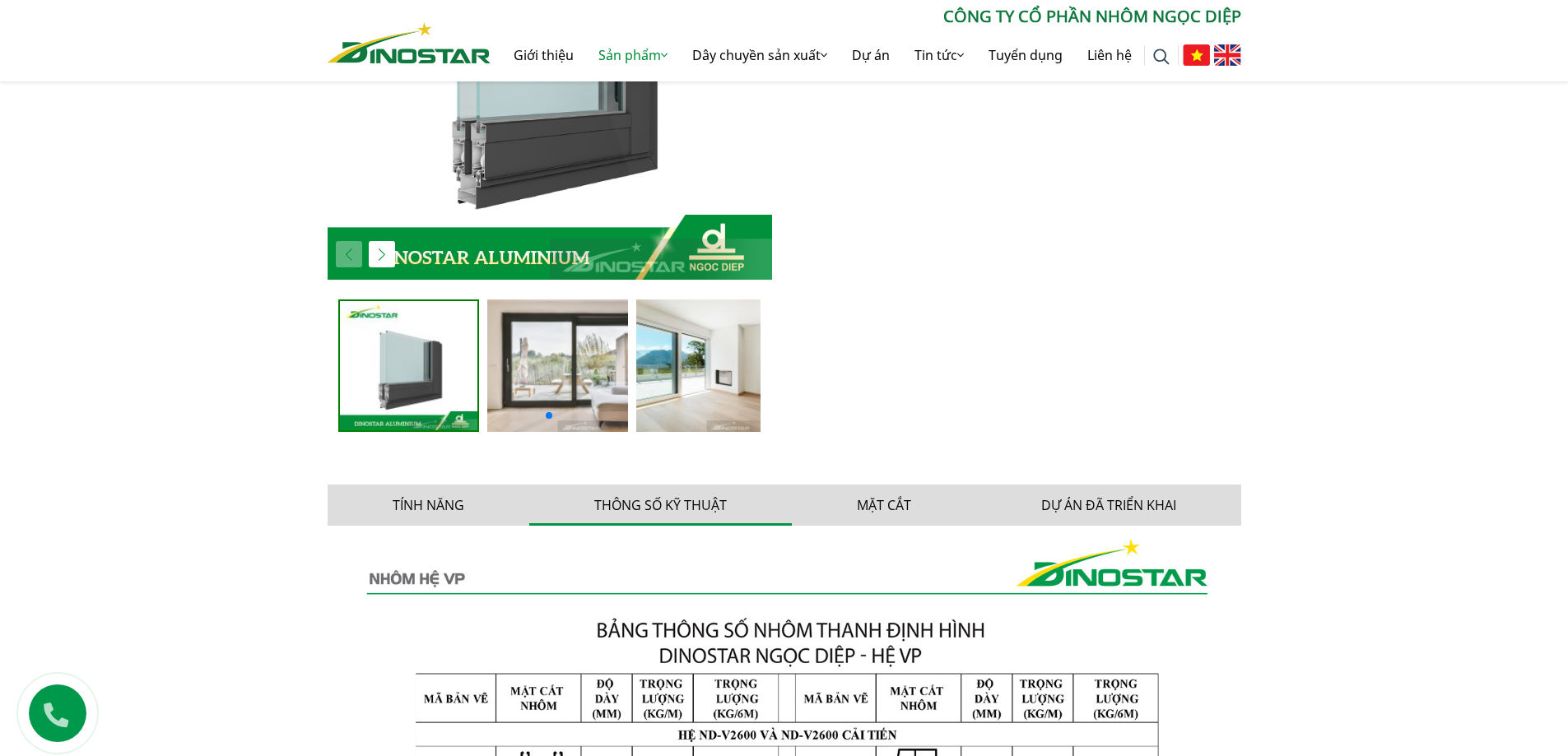
click at [656, 501] on button "Thông số kỹ thuật" at bounding box center [660, 505] width 263 height 41
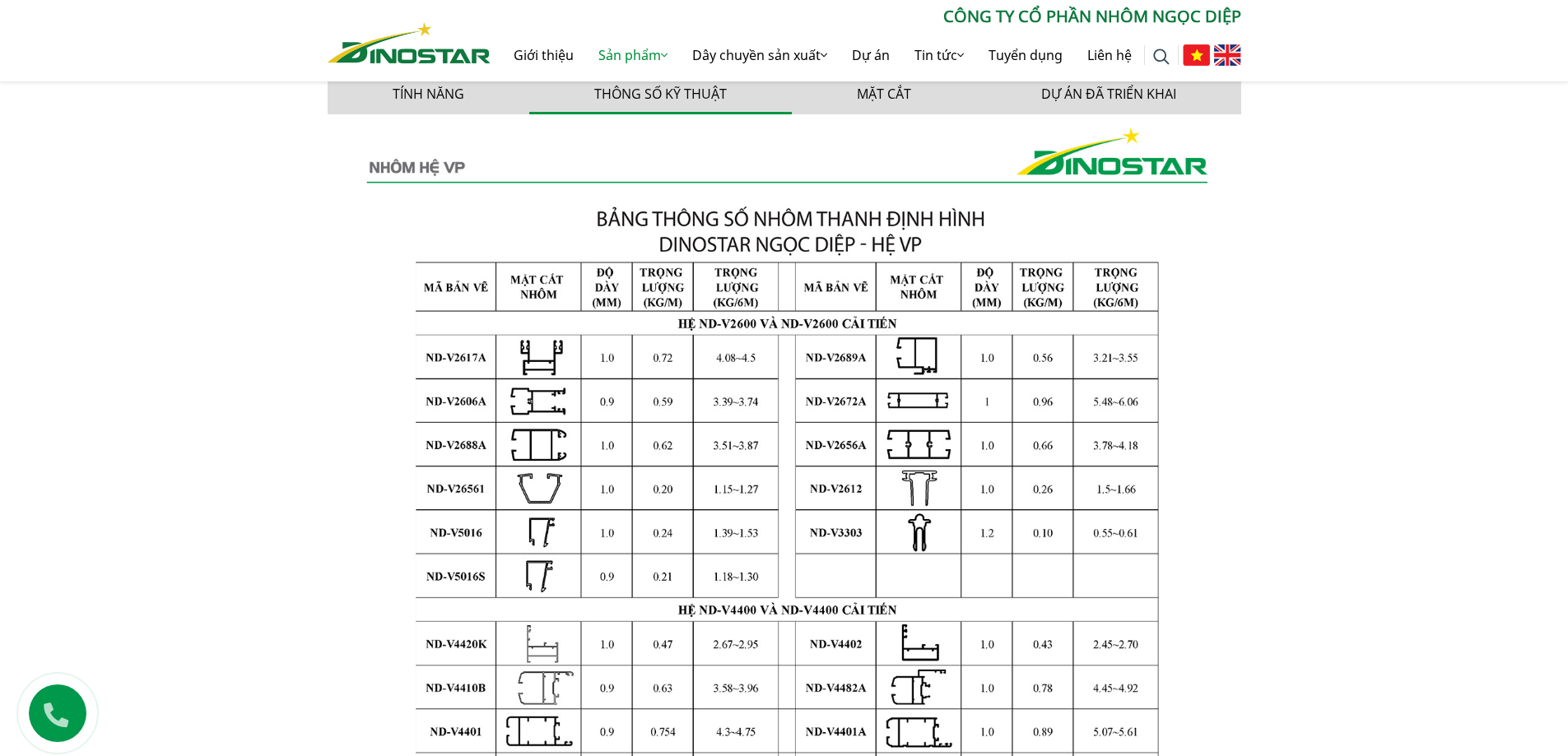
scroll to position [823, 0]
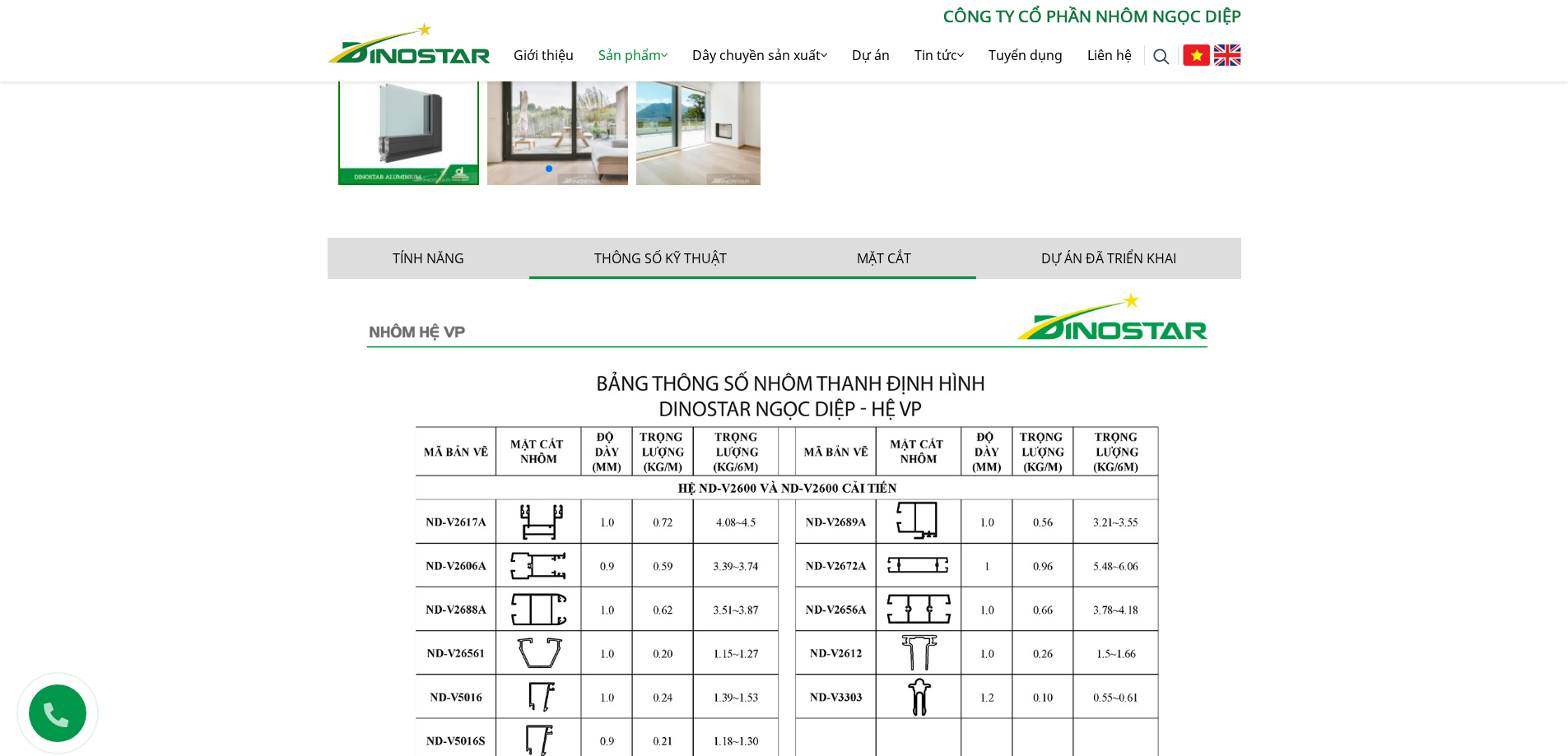
click at [904, 255] on button "Mặt cắt" at bounding box center [883, 258] width 184 height 41
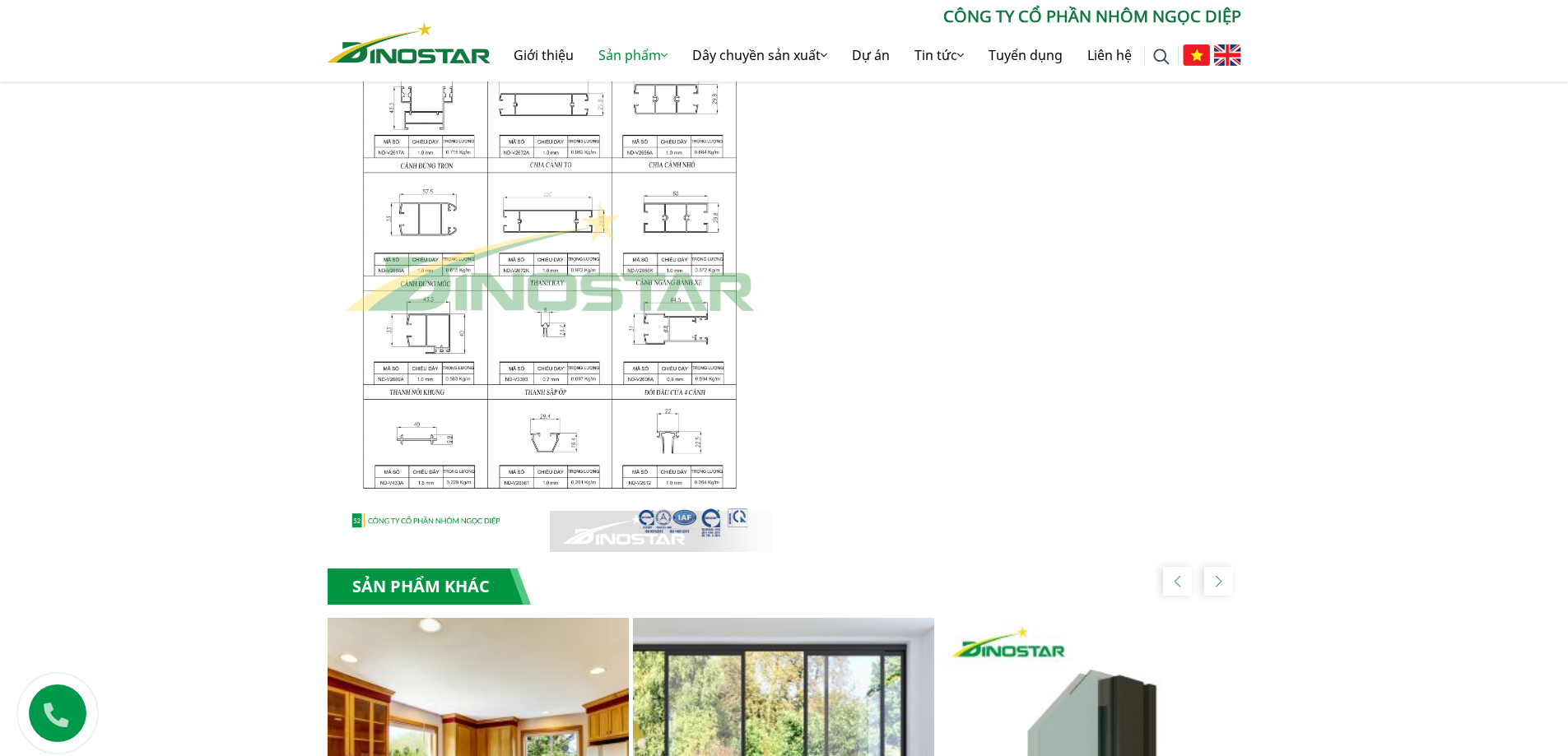
scroll to position [987, 0]
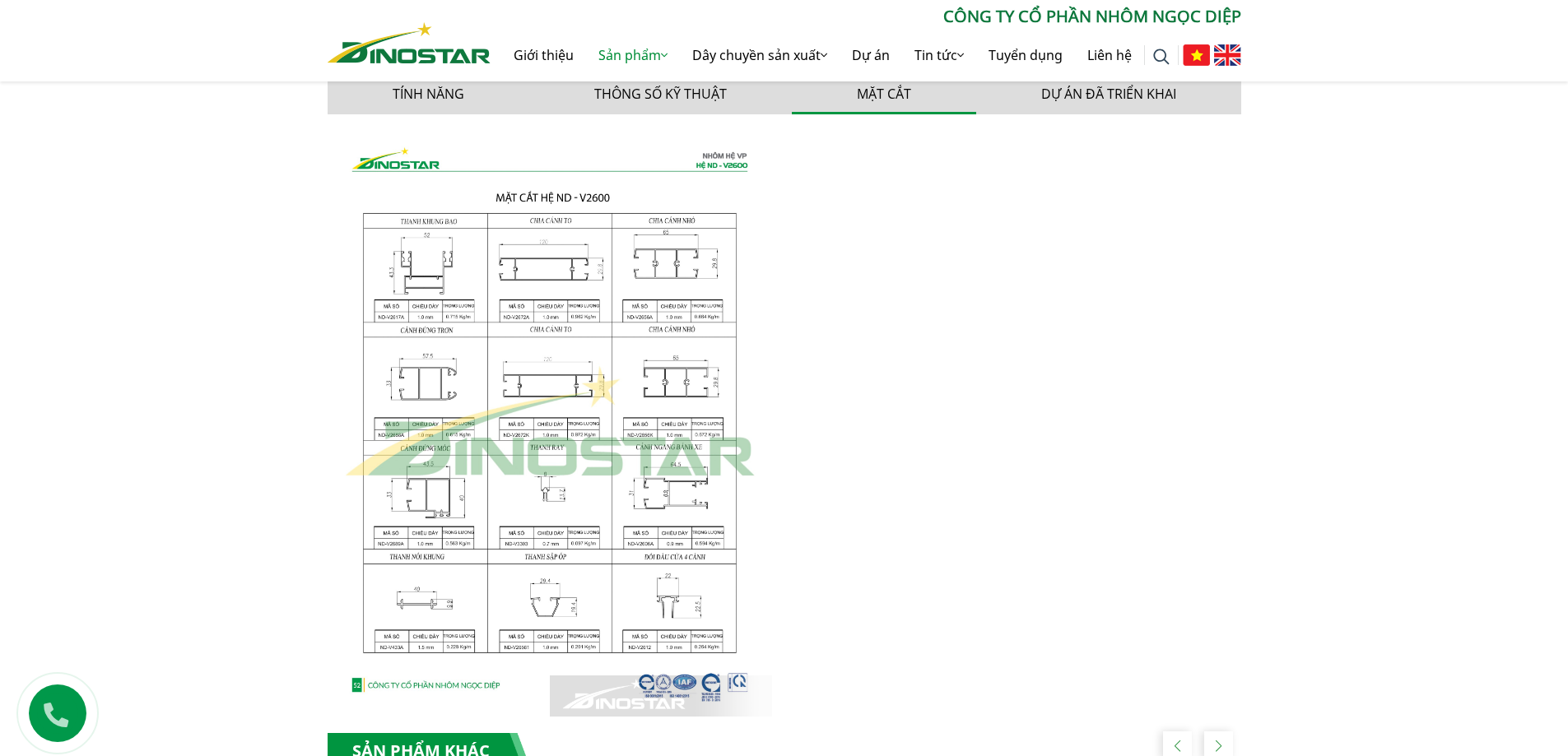
click at [626, 464] on img at bounding box center [549, 421] width 444 height 590
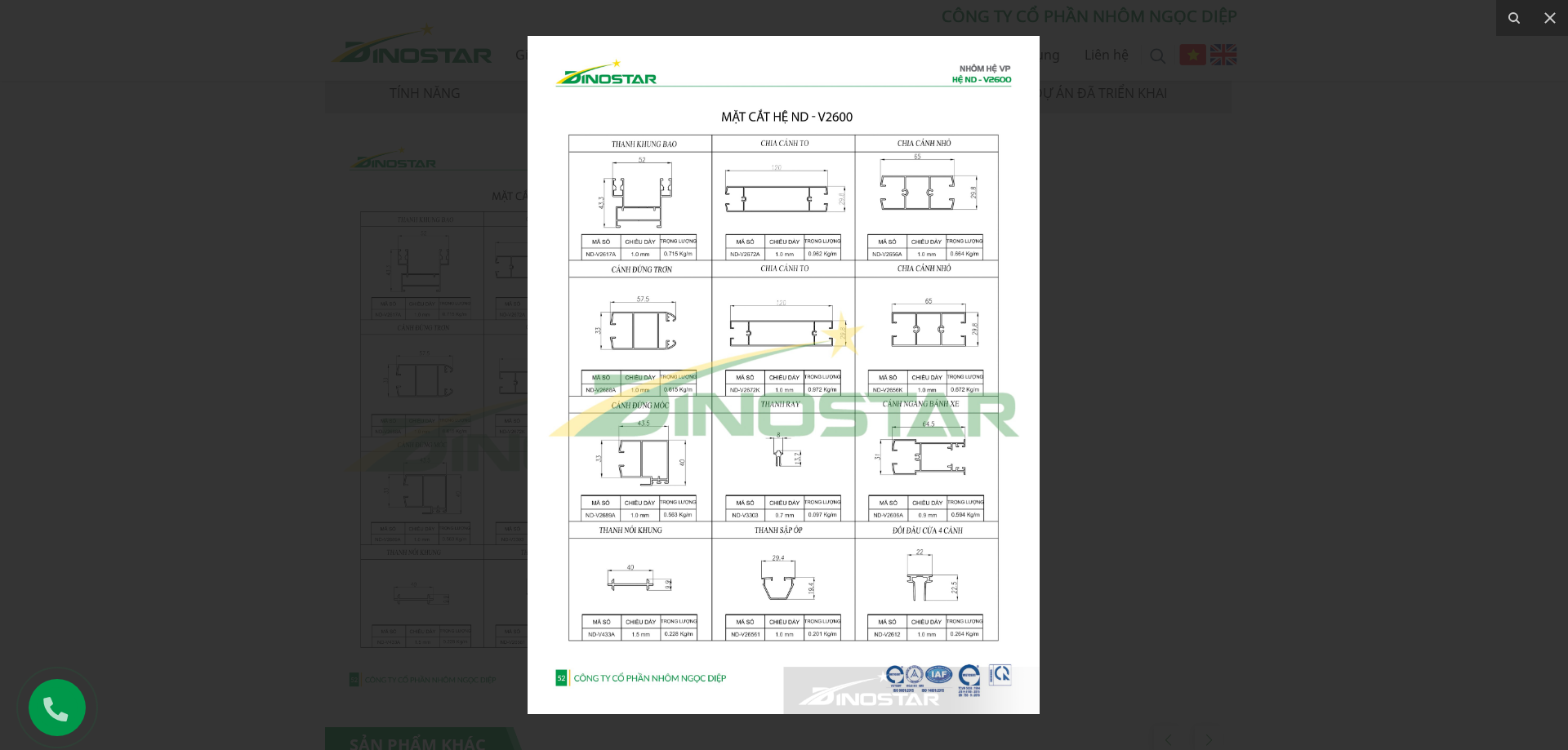
click at [1066, 513] on div at bounding box center [784, 375] width 1568 height 750
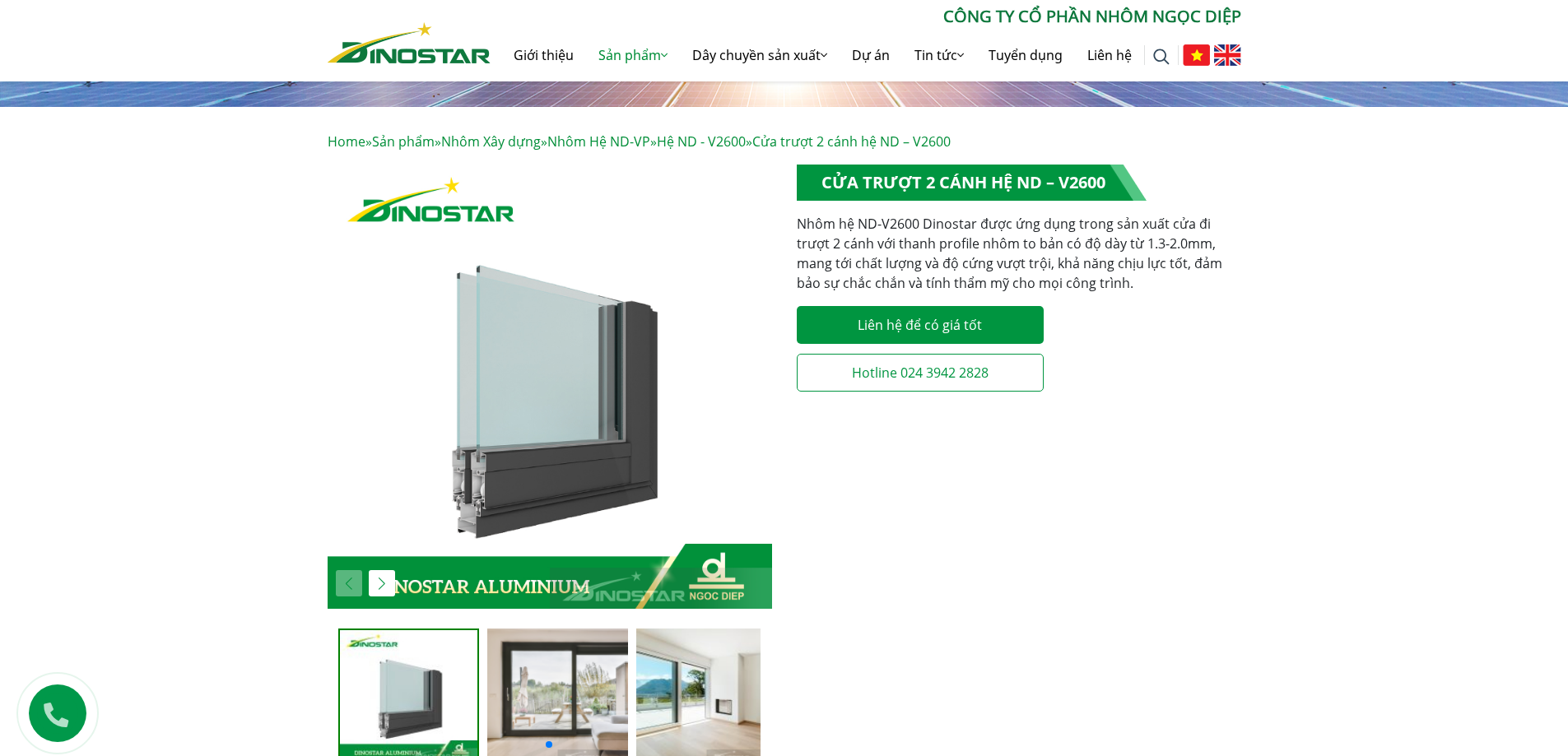
scroll to position [659, 0]
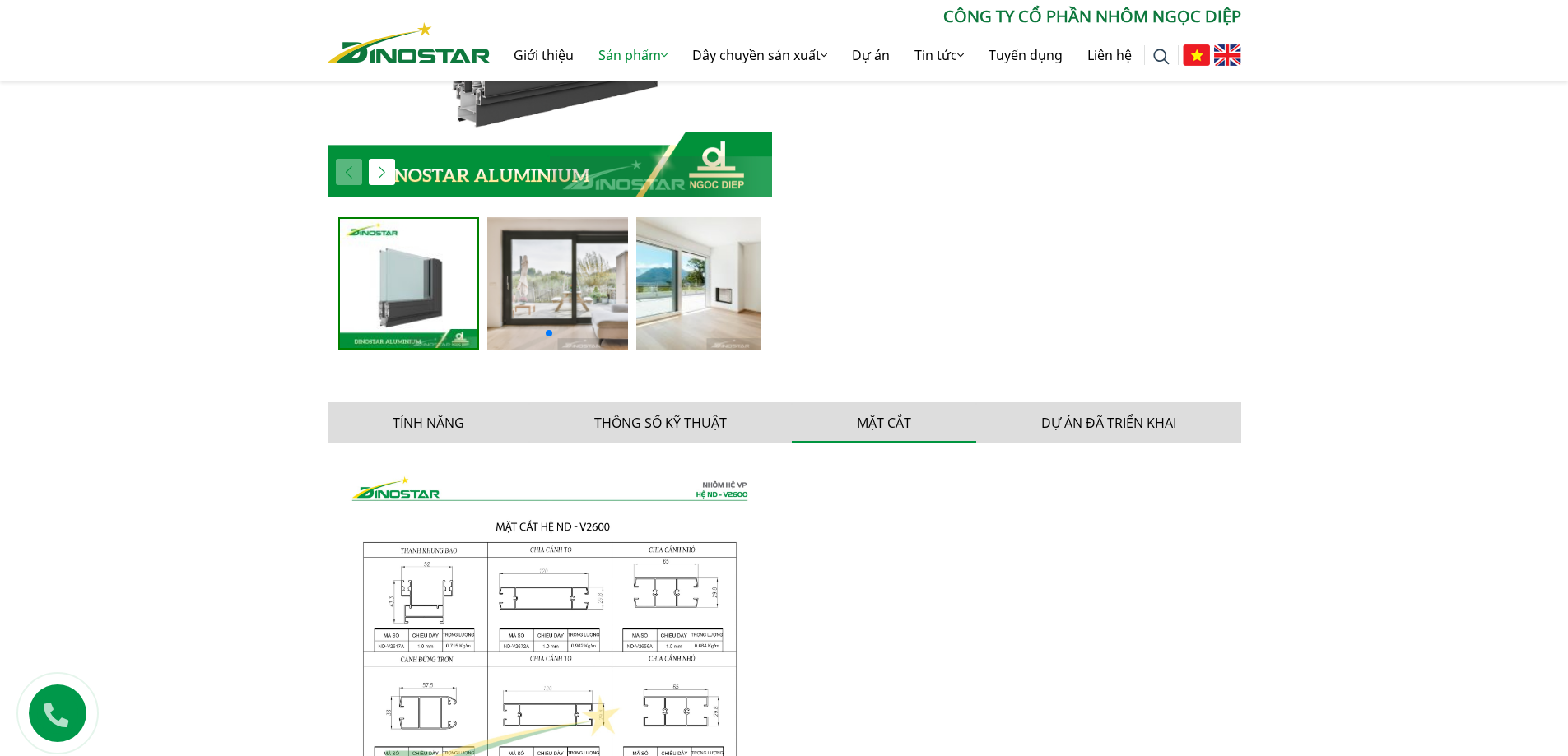
click at [618, 619] on img at bounding box center [549, 751] width 444 height 590
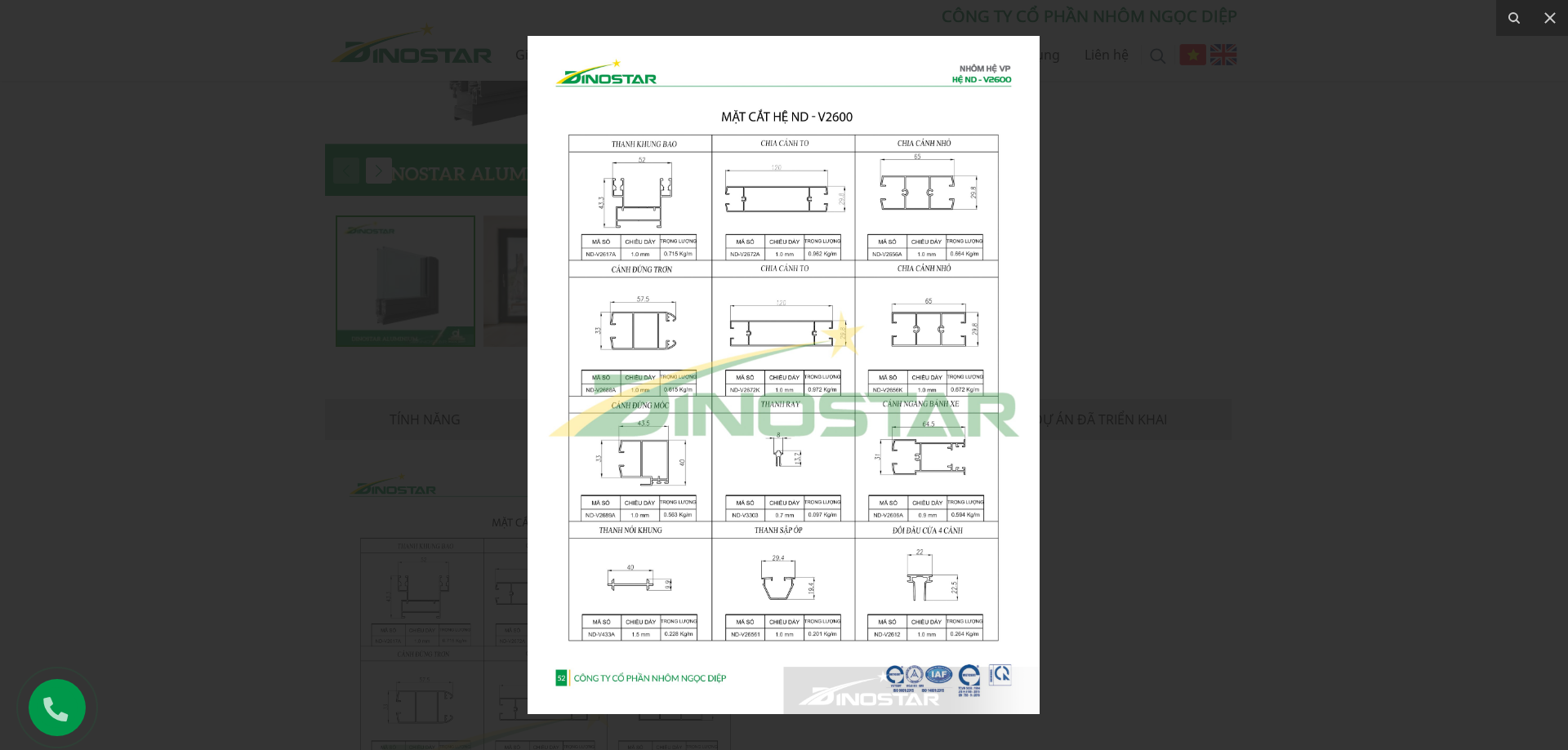
click at [1362, 183] on div at bounding box center [784, 375] width 1568 height 750
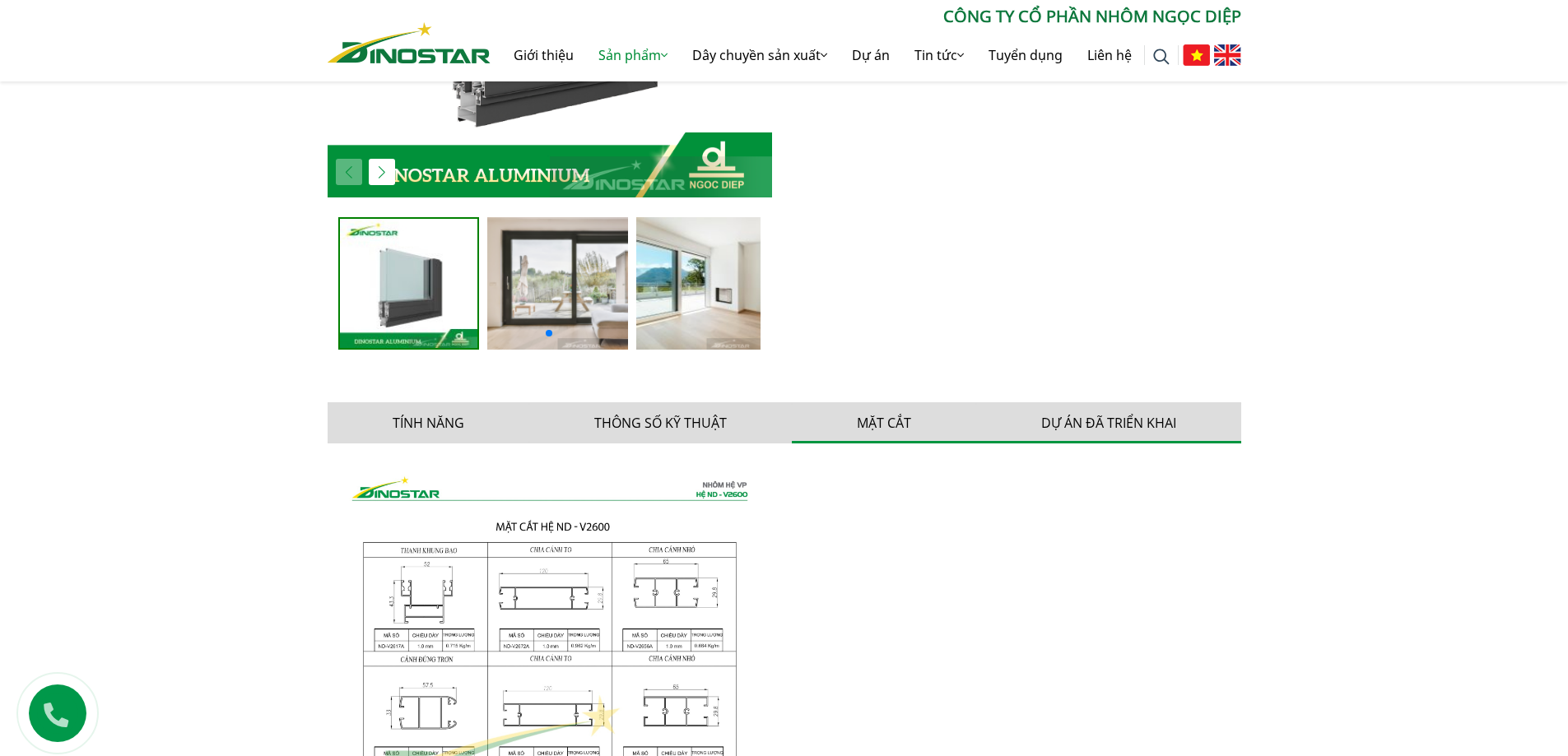
click at [1142, 417] on button "Dự án đã triển khai" at bounding box center [1107, 422] width 265 height 41
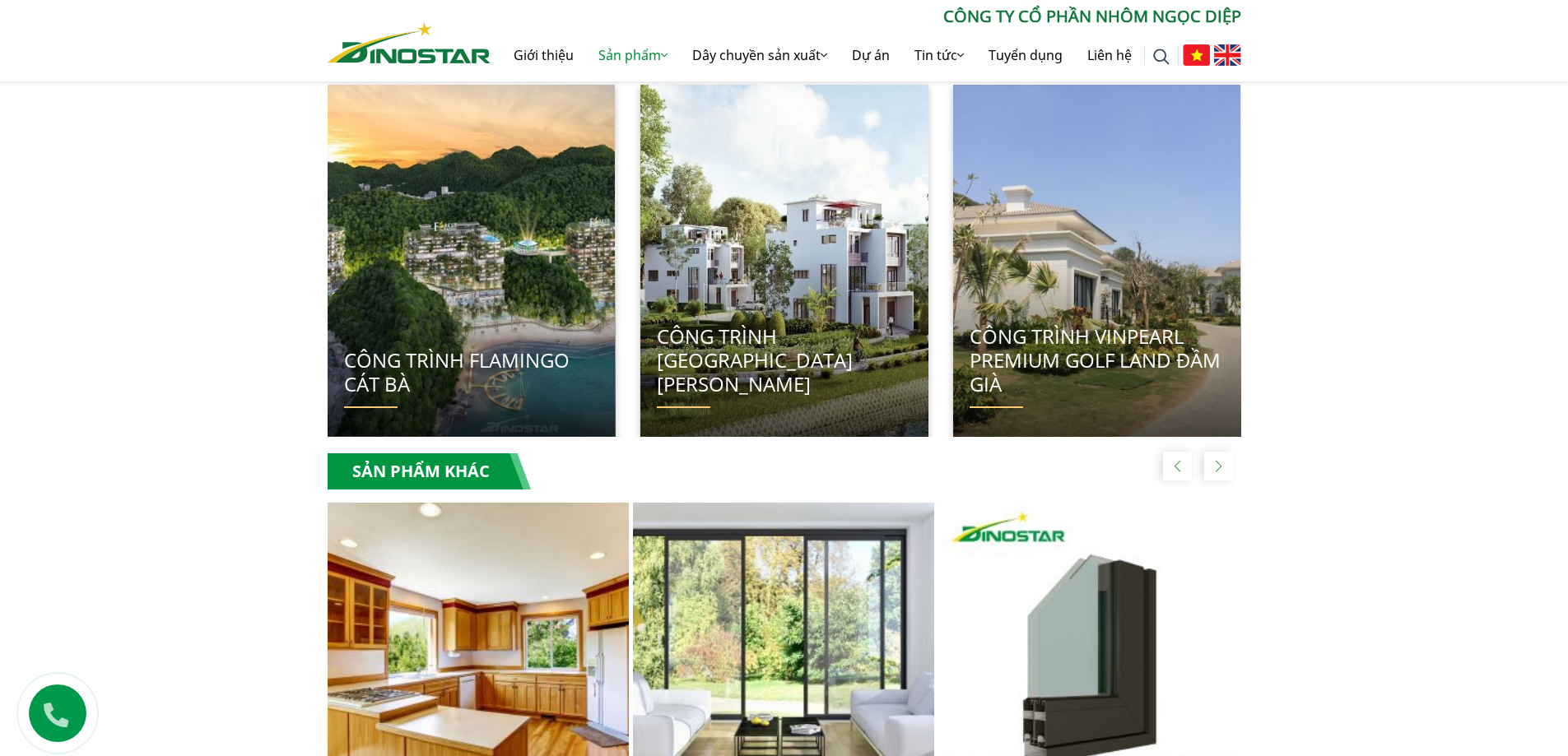
scroll to position [1729, 0]
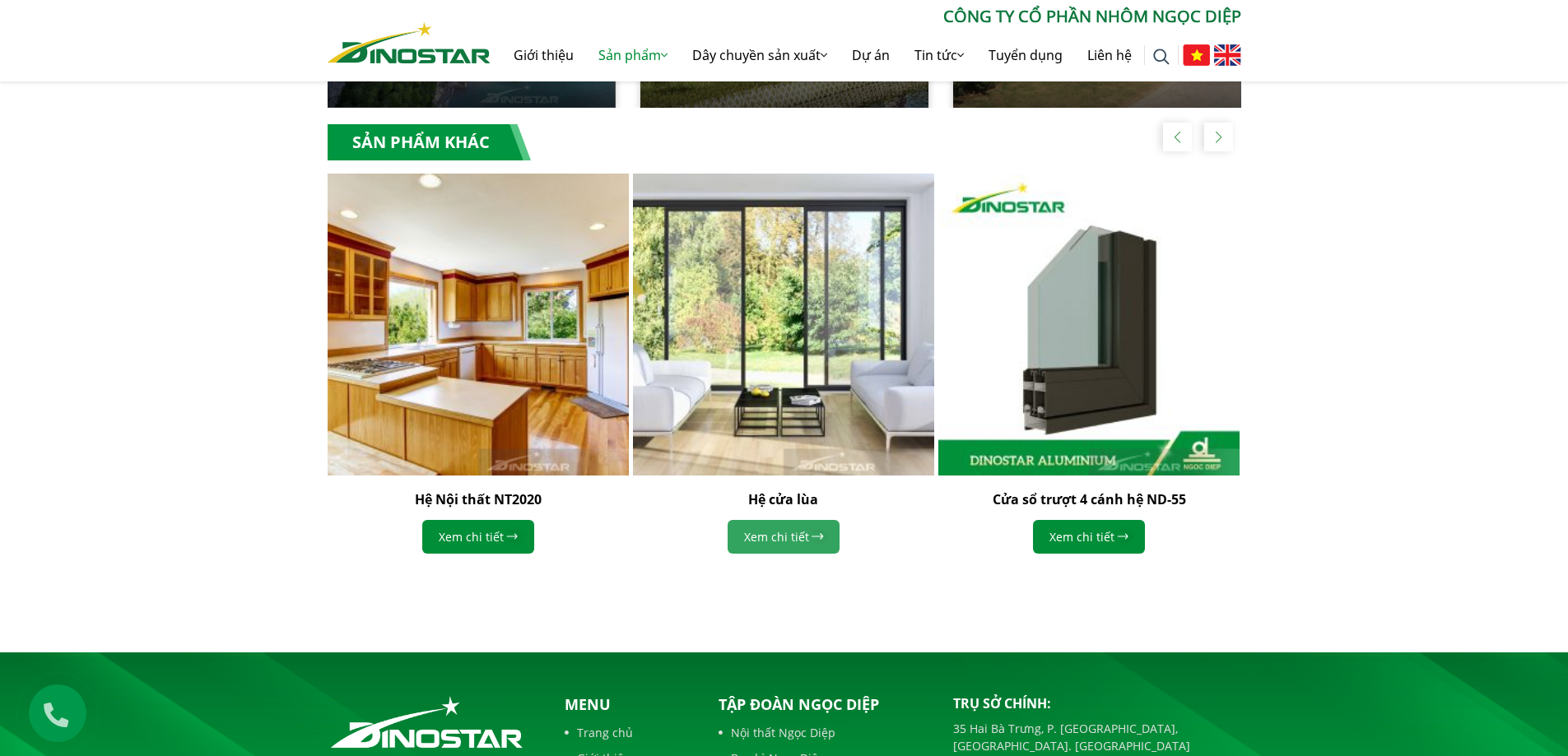
click at [764, 541] on link "Xem chi tiết" at bounding box center [783, 536] width 112 height 33
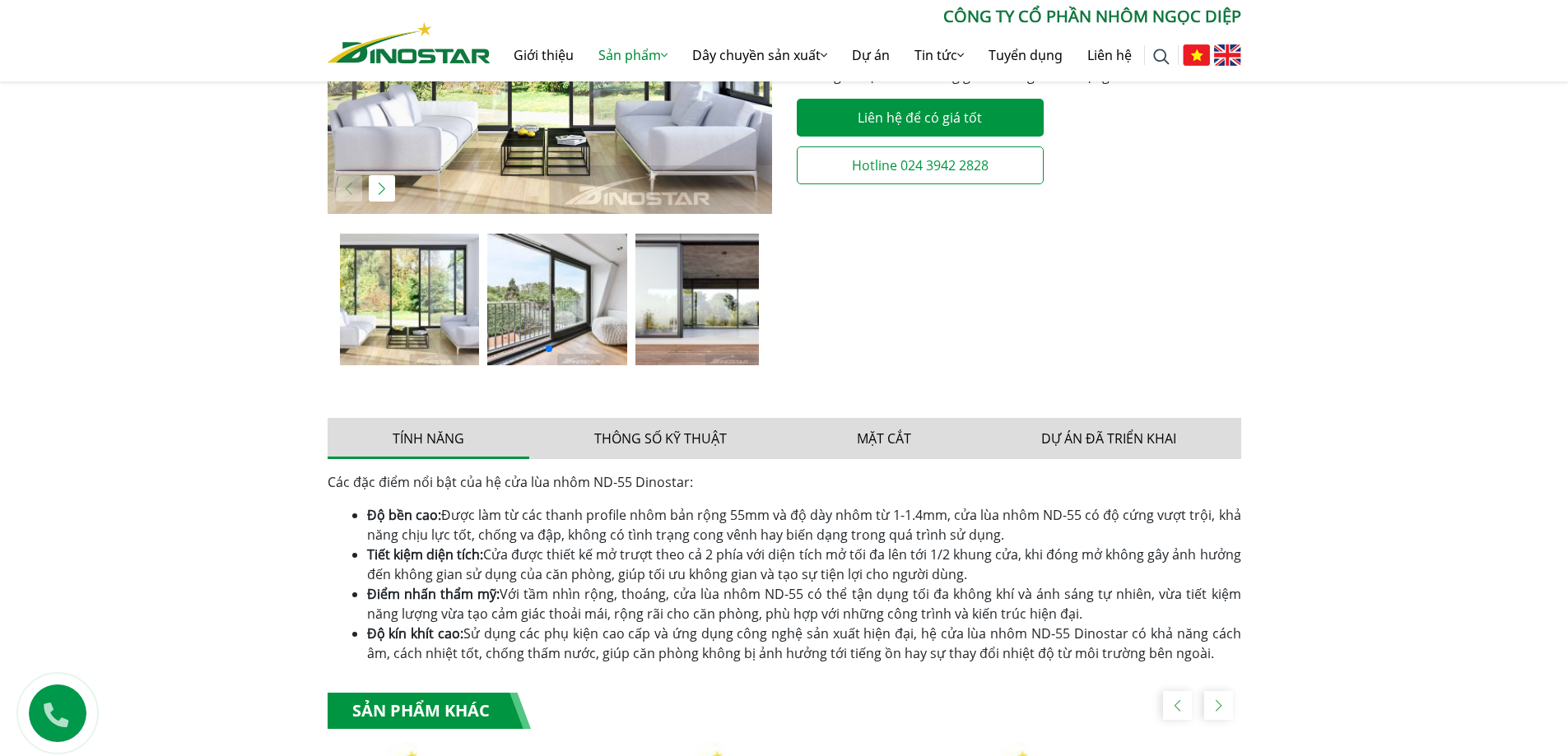
scroll to position [247, 0]
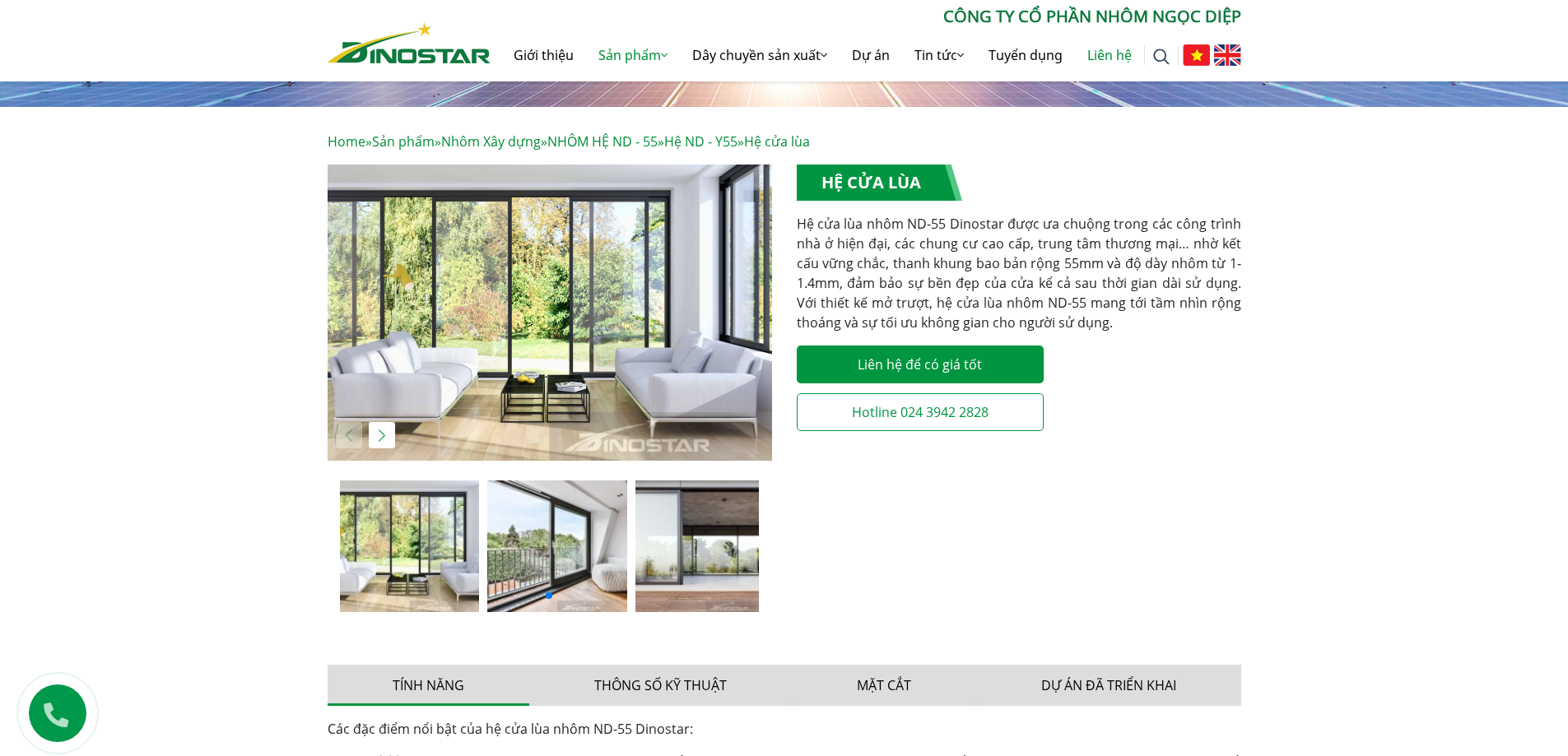
click at [1125, 65] on link "Liên hệ" at bounding box center [1109, 54] width 69 height 53
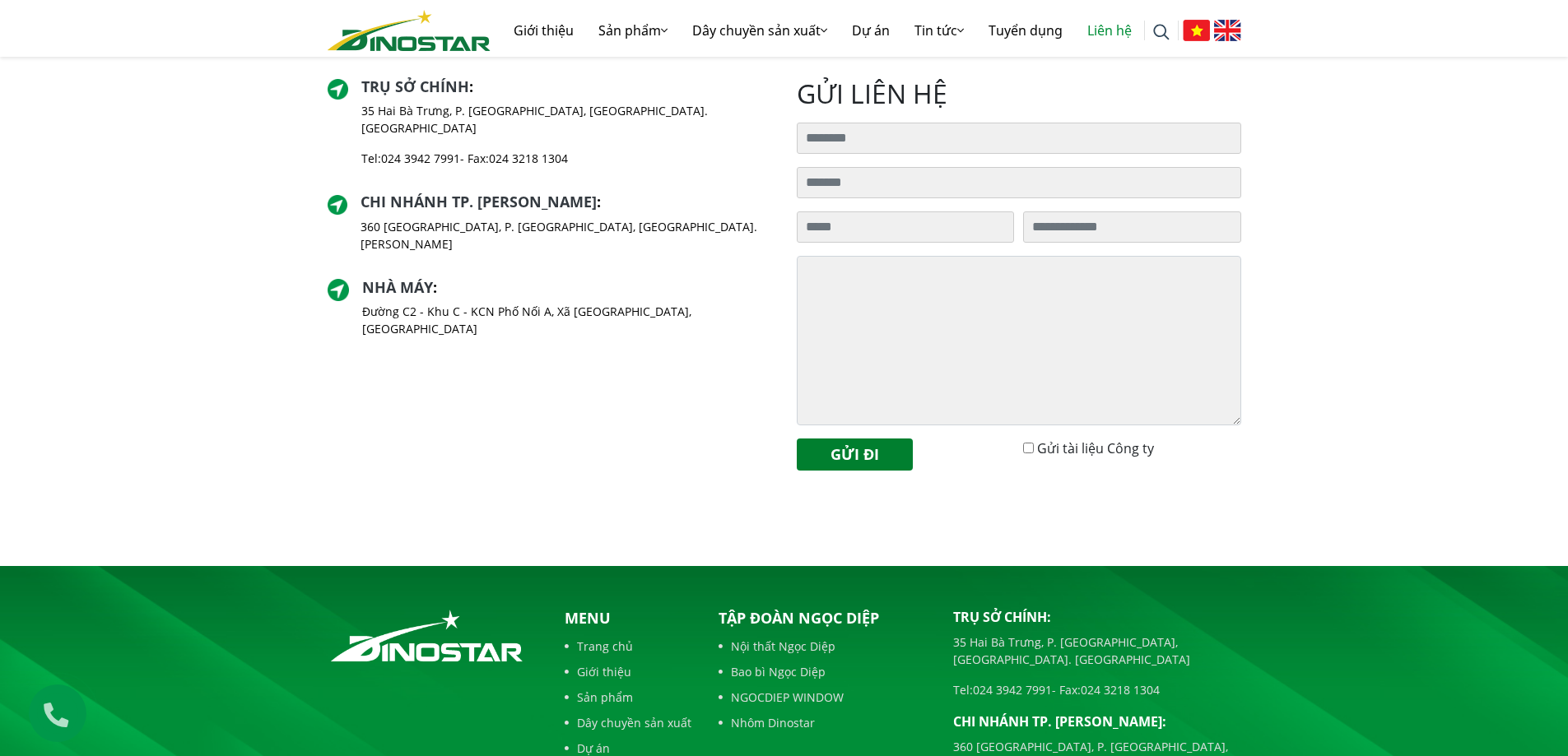
scroll to position [605, 0]
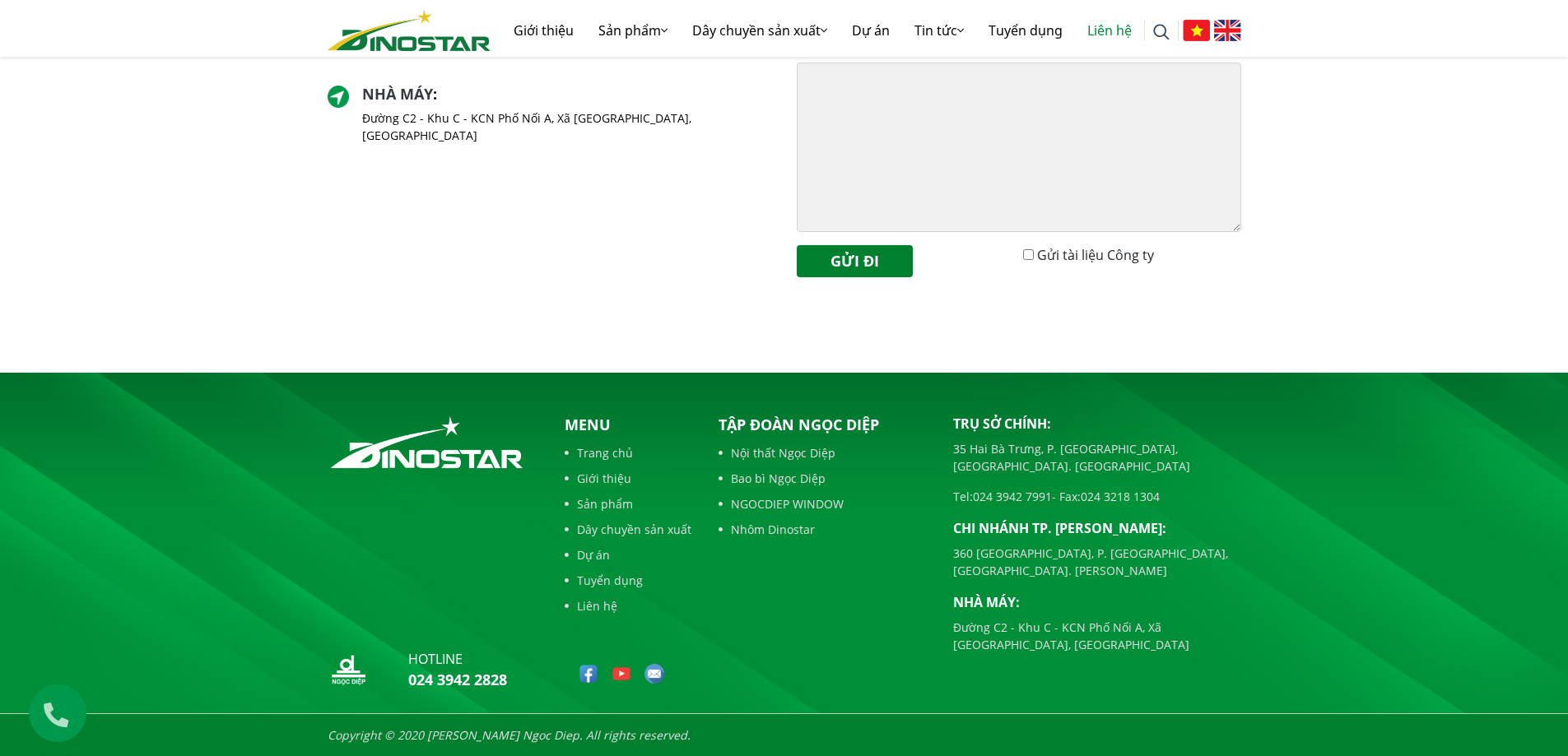
click at [767, 455] on link "Nội thất Ngọc Diệp" at bounding box center [824, 453] width 210 height 17
